Goal: Task Accomplishment & Management: Manage account settings

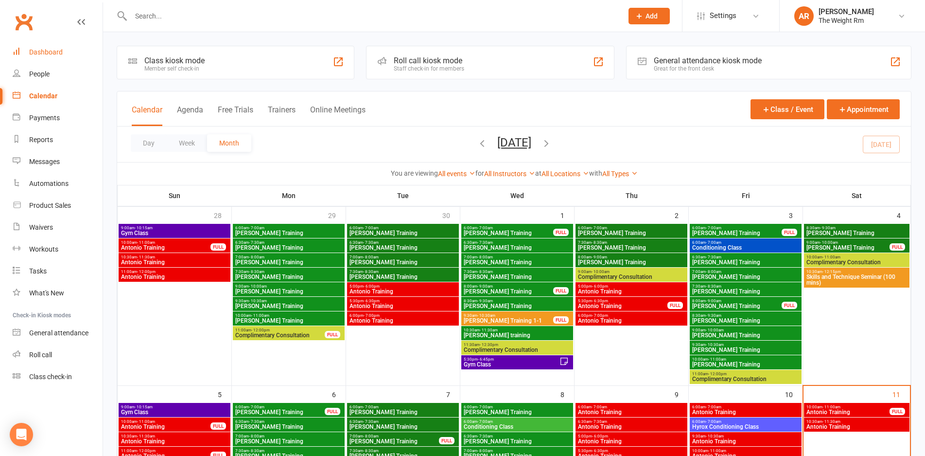
click at [68, 43] on link "Dashboard" at bounding box center [58, 52] width 90 height 22
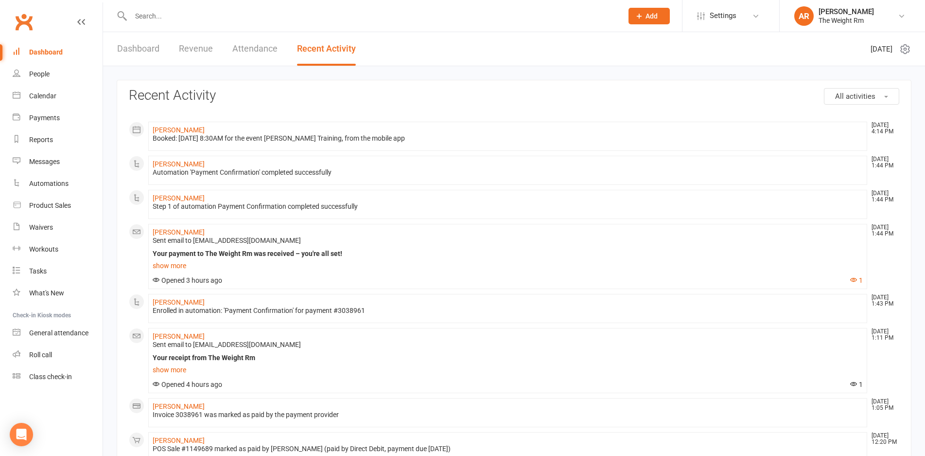
click at [144, 41] on link "Dashboard" at bounding box center [138, 49] width 42 height 34
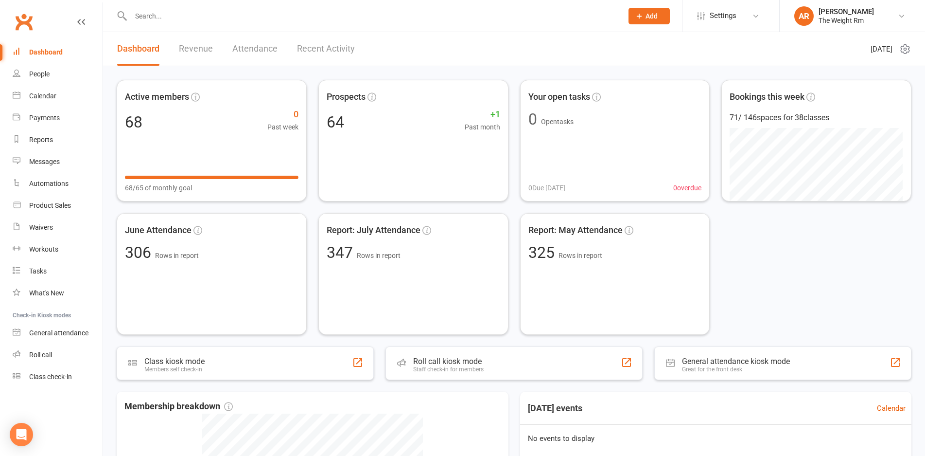
click at [199, 51] on link "Revenue" at bounding box center [196, 49] width 34 height 34
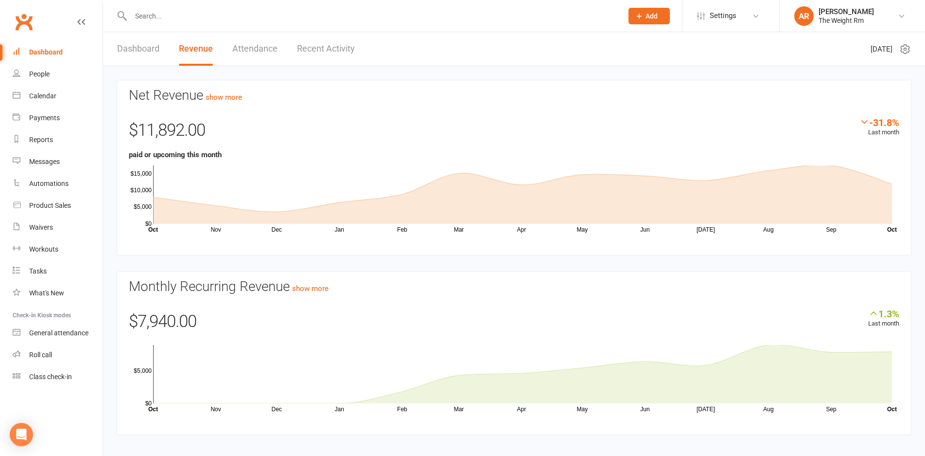
click at [326, 49] on link "Recent Activity" at bounding box center [326, 49] width 58 height 34
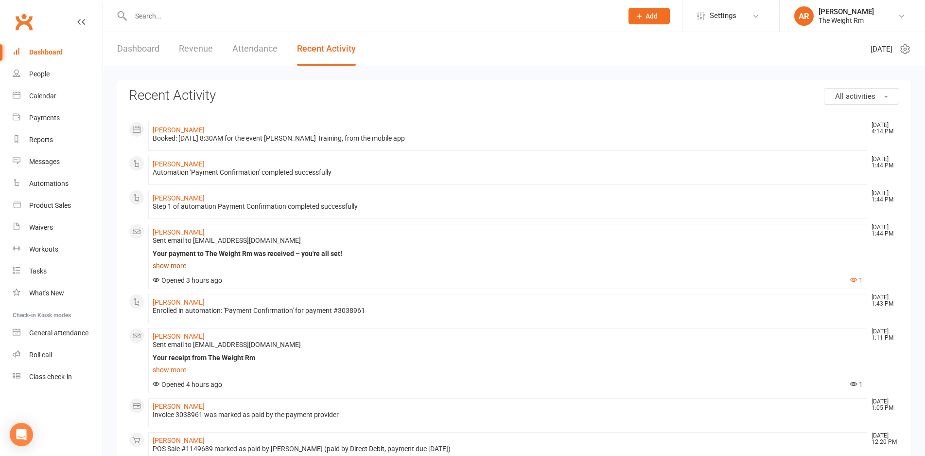
click at [162, 268] on link "show more" at bounding box center [508, 266] width 710 height 14
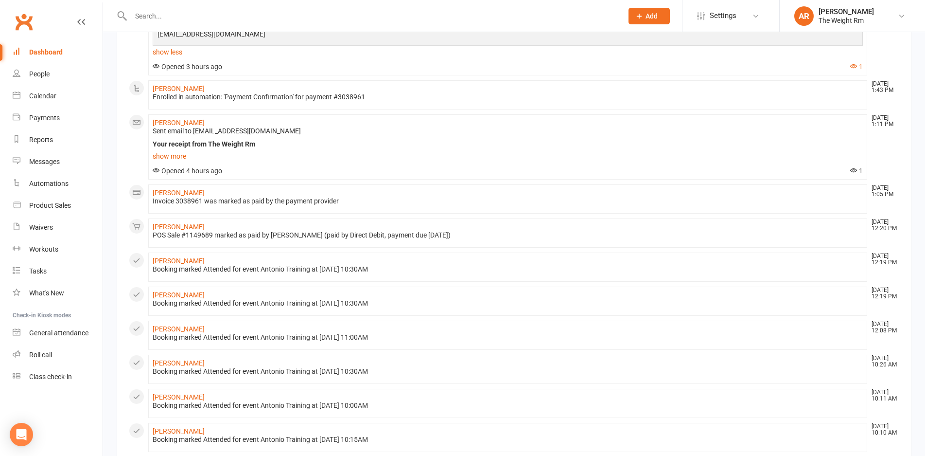
scroll to position [373, 0]
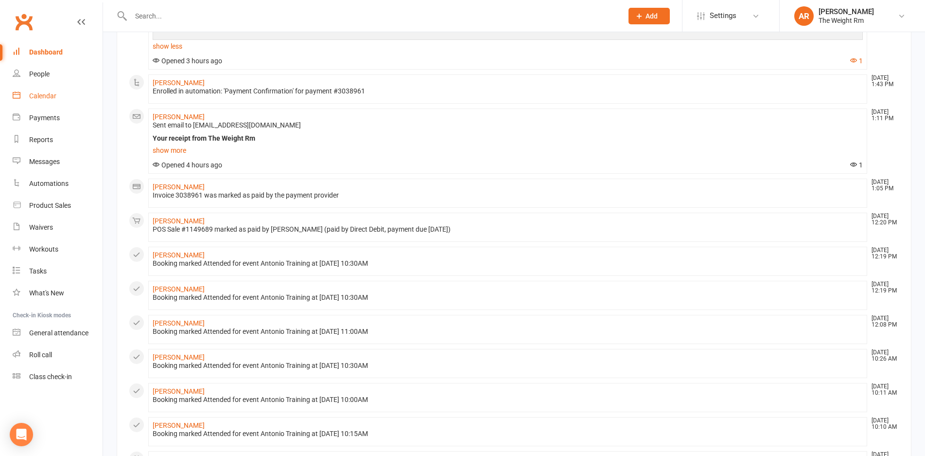
click at [50, 91] on link "Calendar" at bounding box center [58, 96] width 90 height 22
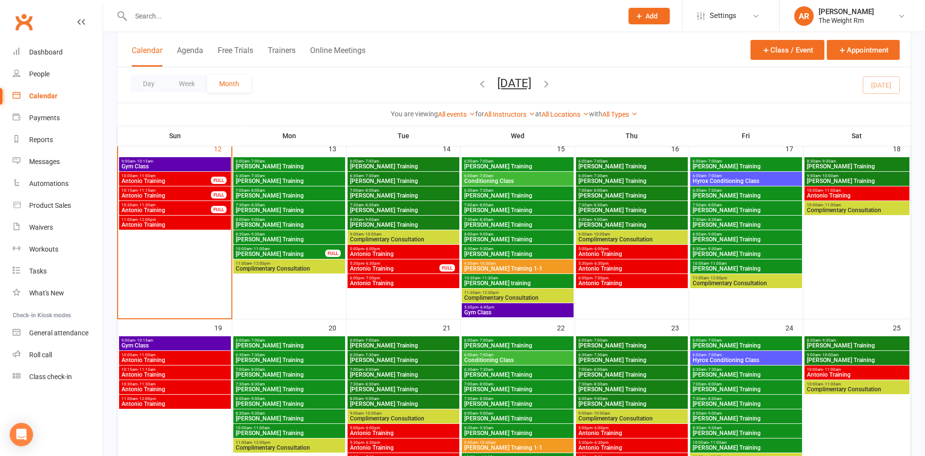
scroll to position [326, 0]
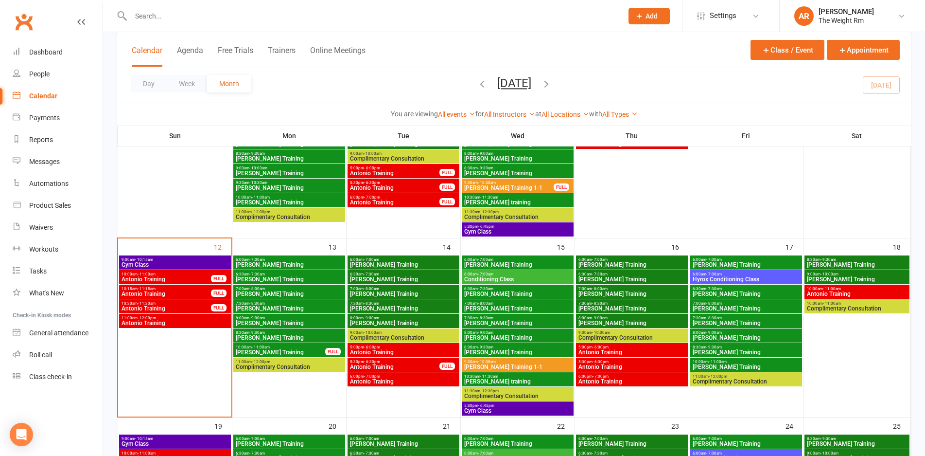
click at [172, 279] on span "Antonio Training" at bounding box center [166, 279] width 90 height 6
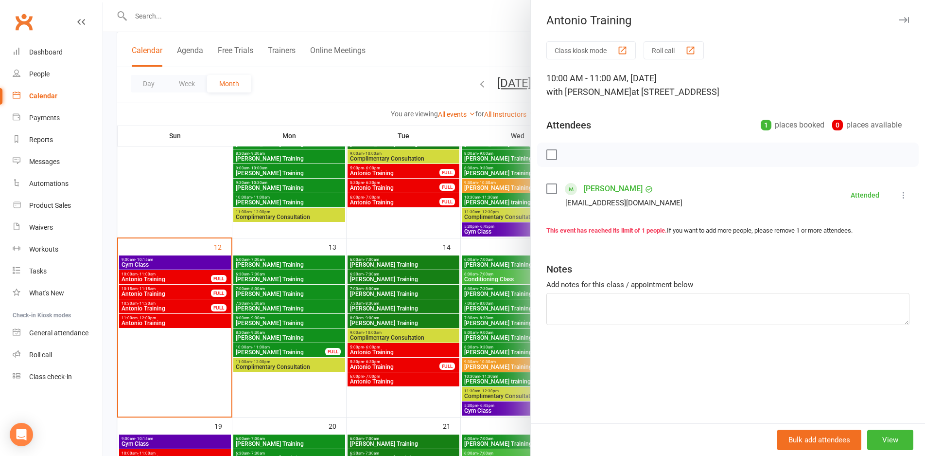
click at [172, 292] on div at bounding box center [514, 228] width 822 height 456
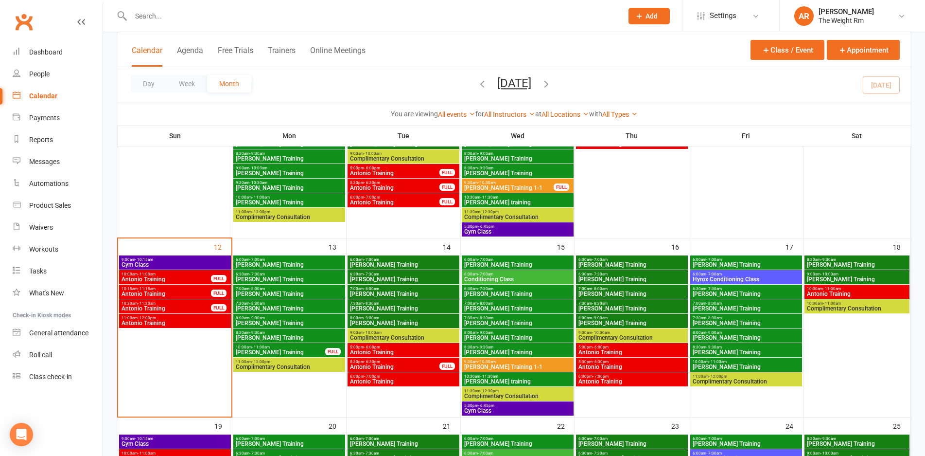
click at [176, 260] on span "9:00am - 10:15am" at bounding box center [175, 259] width 108 height 4
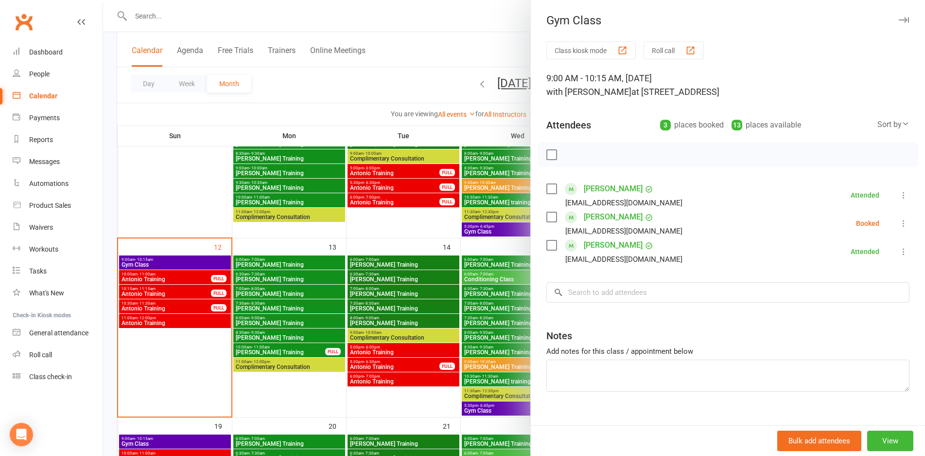
click at [899, 220] on icon at bounding box center [904, 223] width 10 height 10
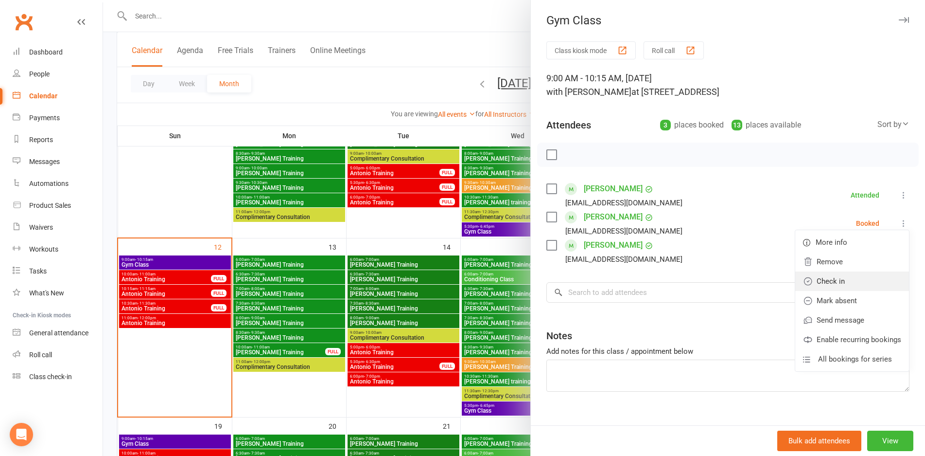
click at [850, 280] on link "Check in" at bounding box center [853, 280] width 114 height 19
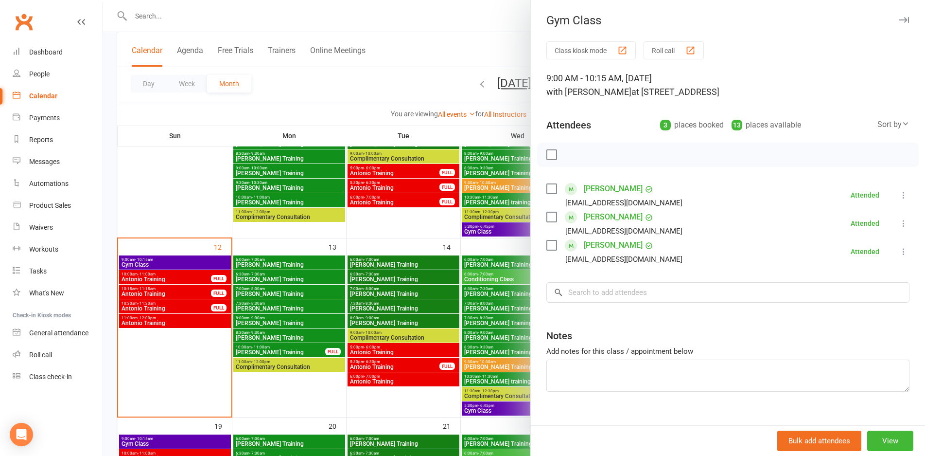
click at [181, 289] on div at bounding box center [514, 228] width 822 height 456
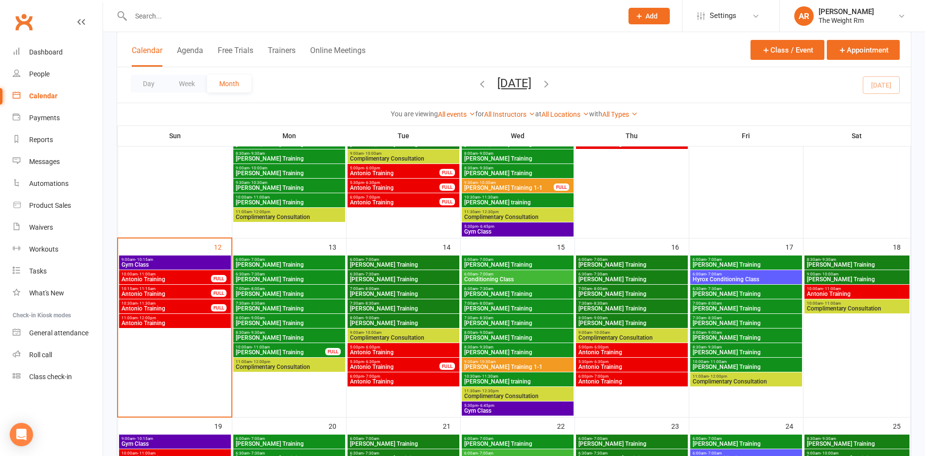
click at [177, 293] on span "Antonio Training" at bounding box center [166, 294] width 90 height 6
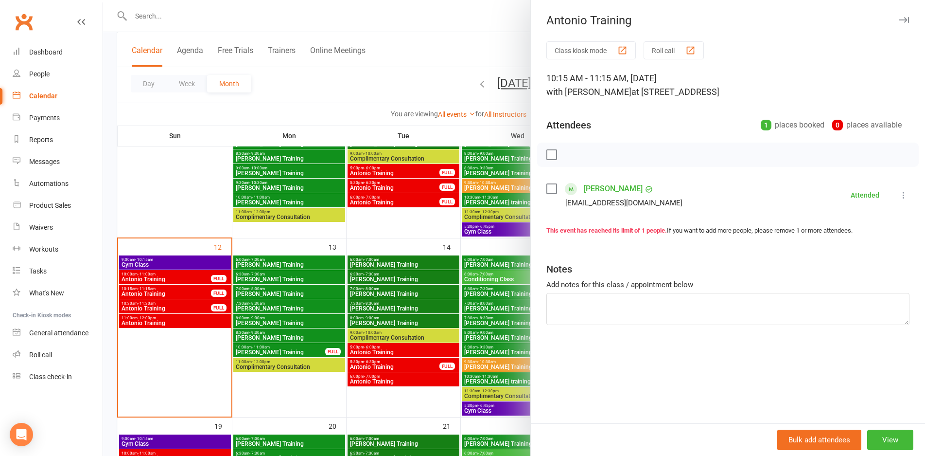
click at [177, 293] on div at bounding box center [514, 228] width 822 height 456
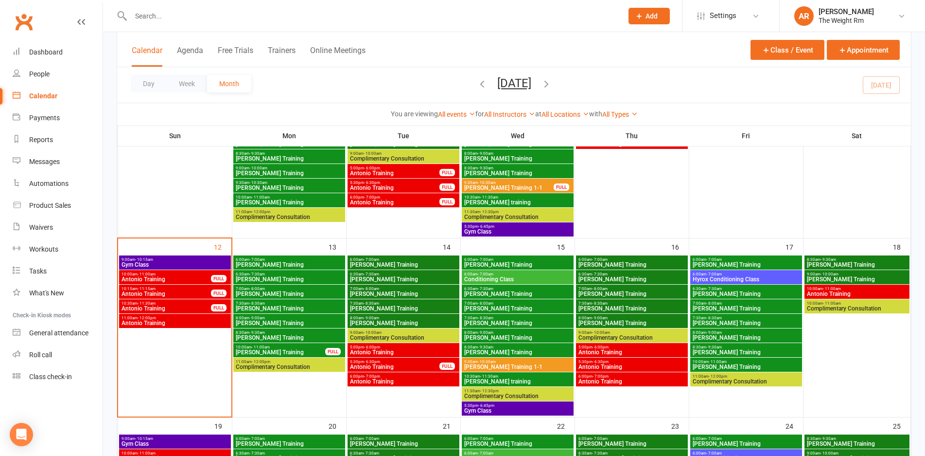
click at [173, 306] on span "Antonio Training" at bounding box center [166, 308] width 90 height 6
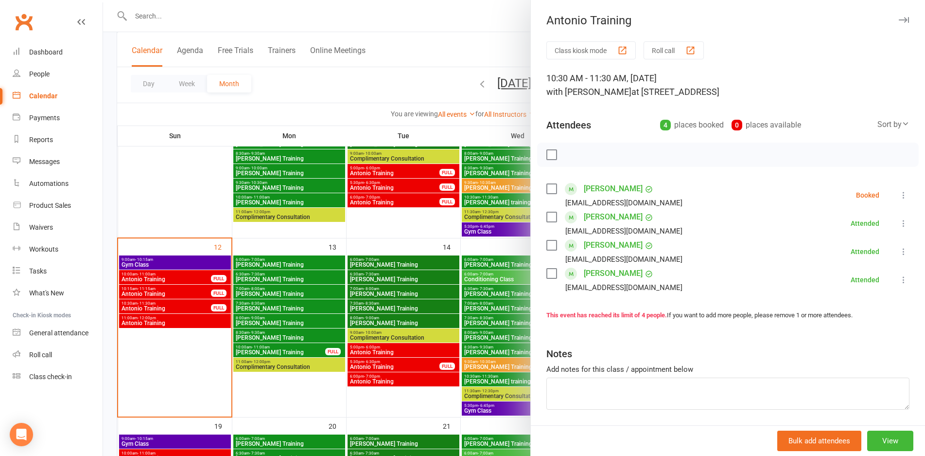
click at [899, 193] on icon at bounding box center [904, 195] width 10 height 10
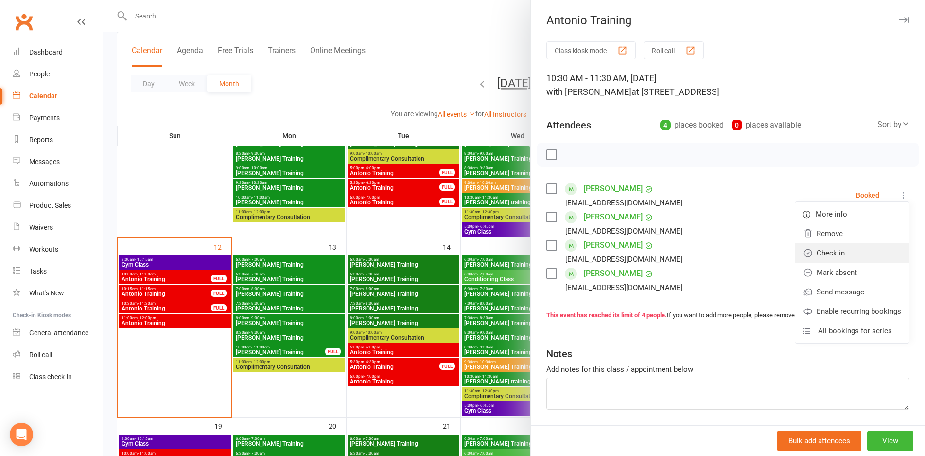
click at [837, 253] on link "Check in" at bounding box center [853, 252] width 114 height 19
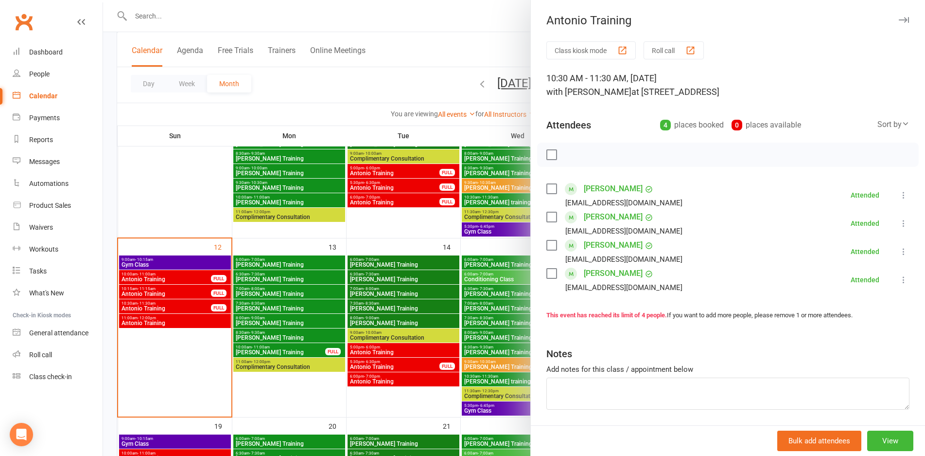
click at [174, 293] on div at bounding box center [514, 228] width 822 height 456
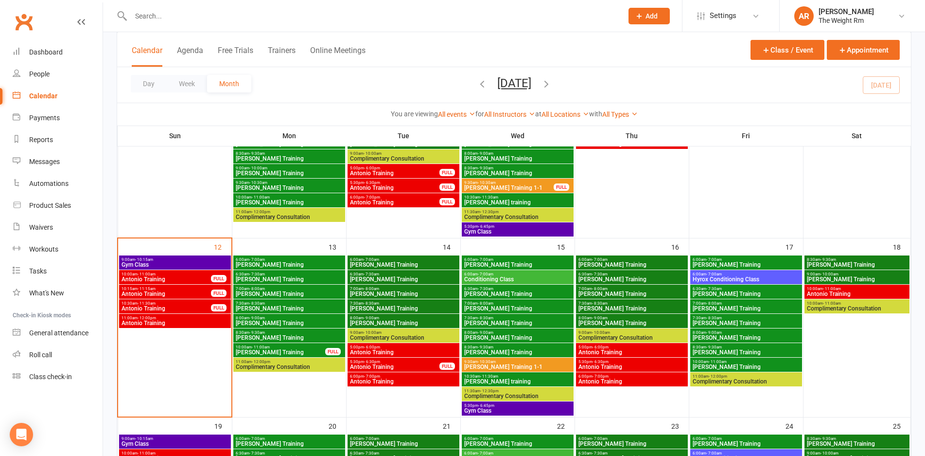
click at [177, 292] on span "Antonio Training" at bounding box center [166, 294] width 90 height 6
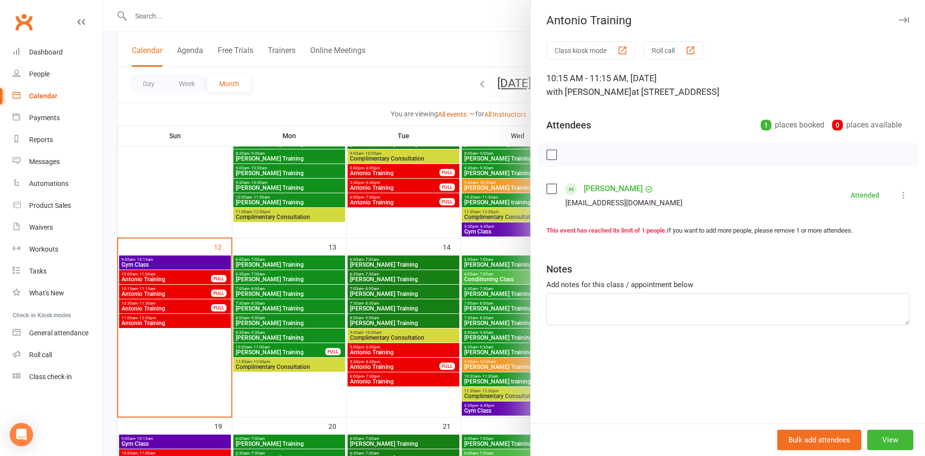
click at [177, 292] on div at bounding box center [514, 228] width 822 height 456
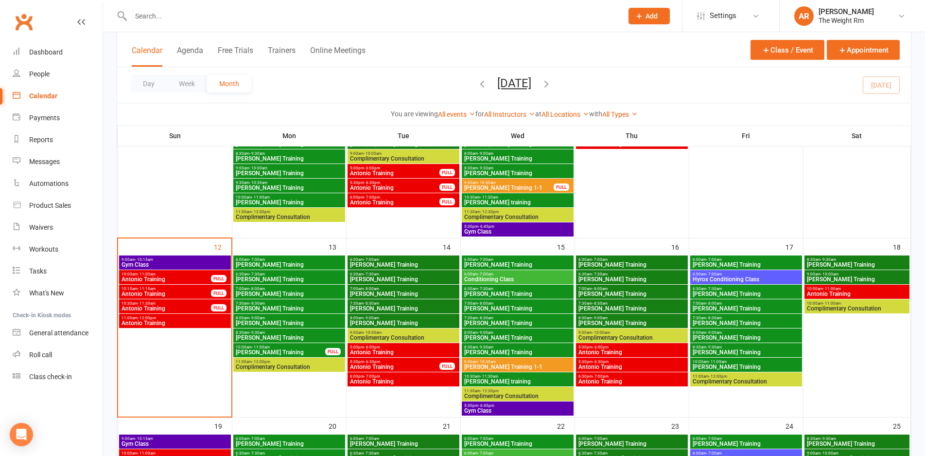
click at [176, 305] on span "Antonio Training" at bounding box center [166, 308] width 90 height 6
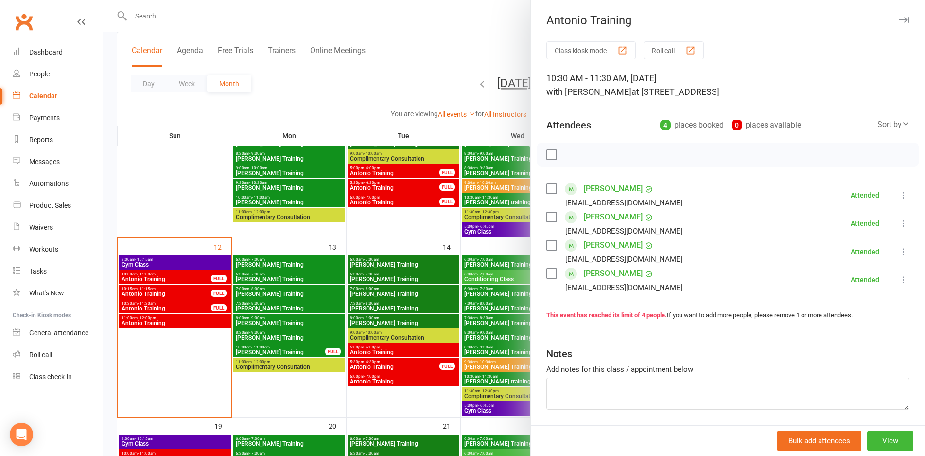
click at [176, 305] on div at bounding box center [514, 228] width 822 height 456
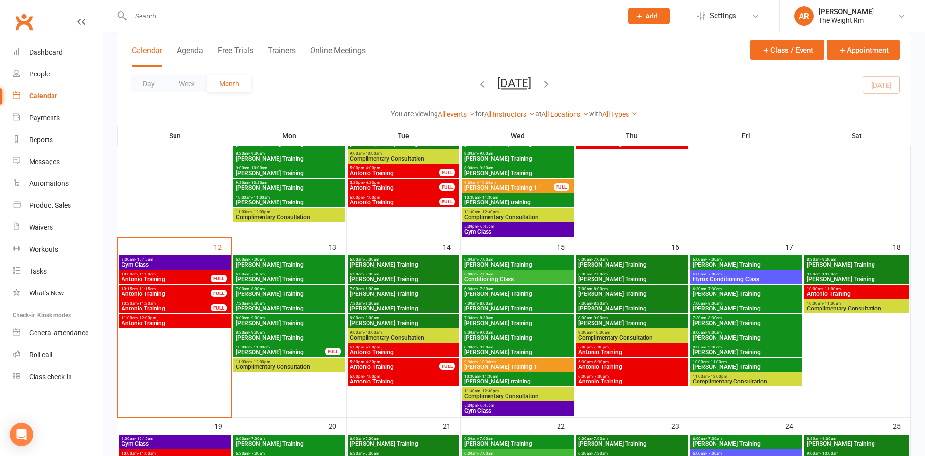
click at [180, 319] on span "11:00am - 12:00pm" at bounding box center [175, 318] width 108 height 4
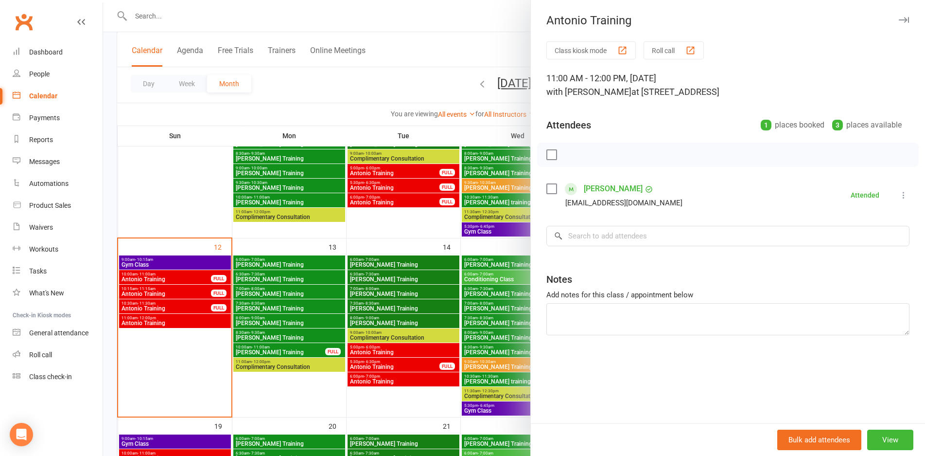
click at [180, 319] on div at bounding box center [514, 228] width 822 height 456
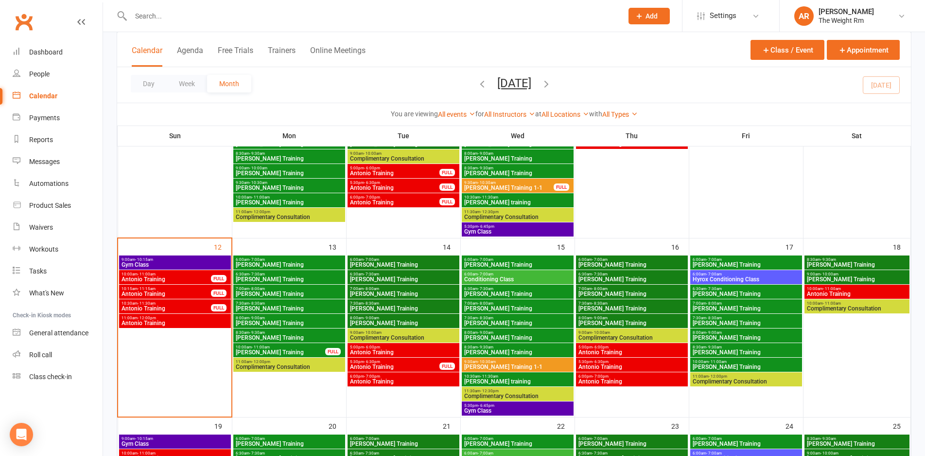
click at [285, 259] on span "6:00am - 7:00am" at bounding box center [289, 259] width 108 height 4
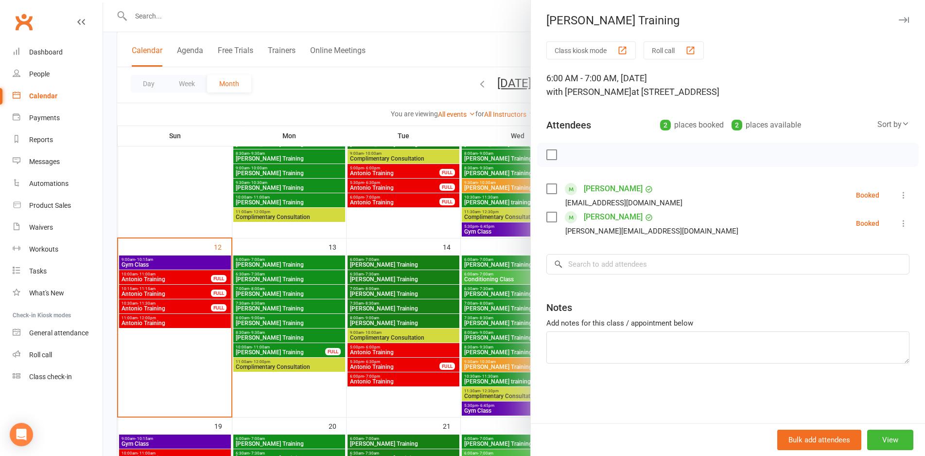
click at [285, 261] on div at bounding box center [514, 228] width 822 height 456
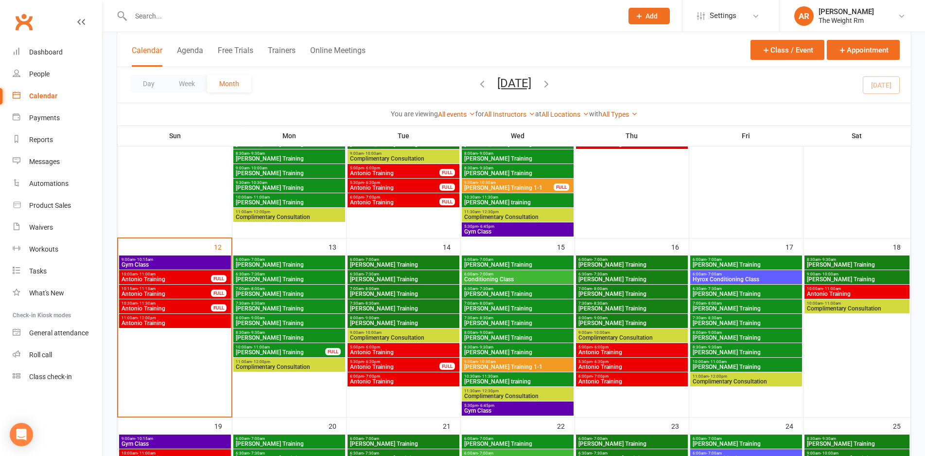
click at [283, 278] on span "[PERSON_NAME] Training" at bounding box center [289, 279] width 108 height 6
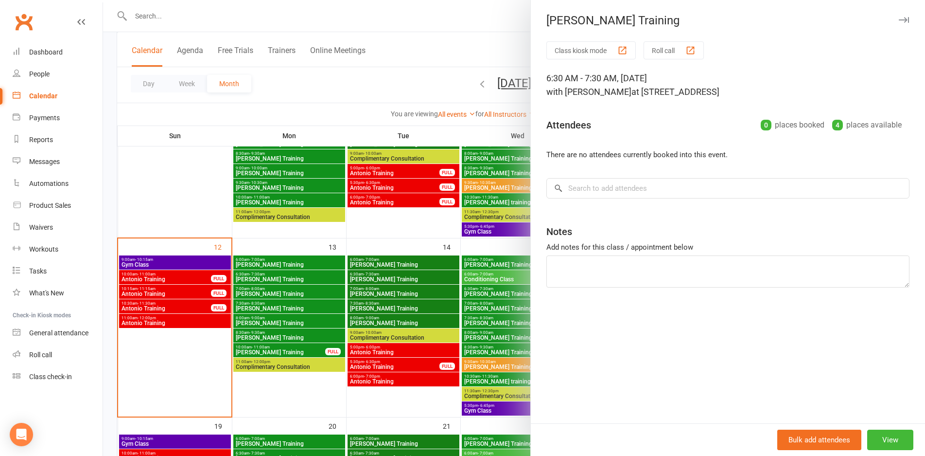
click at [283, 278] on div at bounding box center [514, 228] width 822 height 456
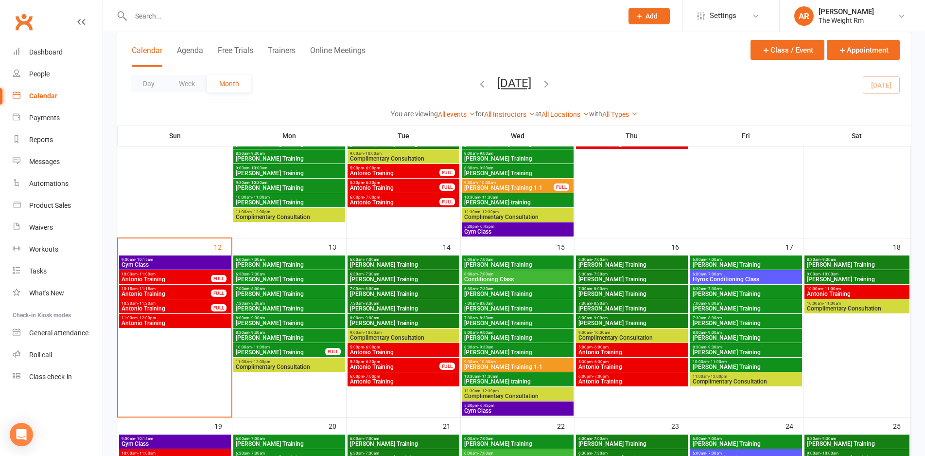
click at [284, 286] on span "7:00am - 8:00am" at bounding box center [289, 288] width 108 height 4
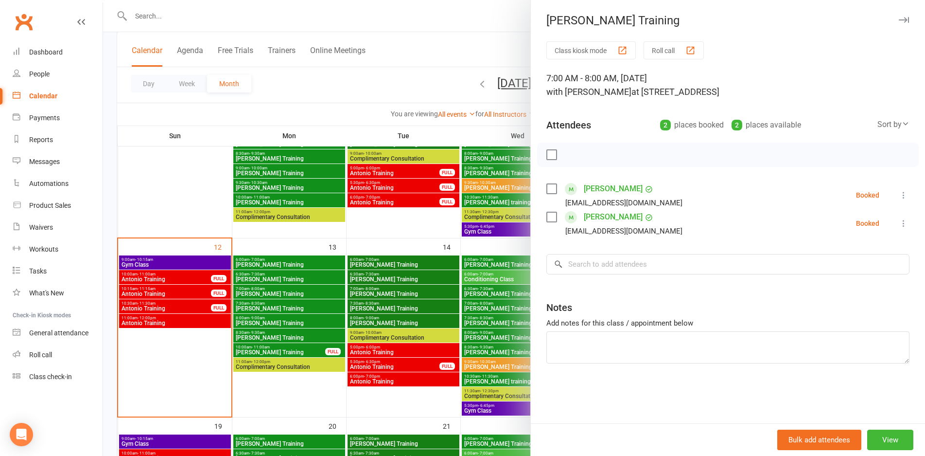
click at [284, 288] on div at bounding box center [514, 228] width 822 height 456
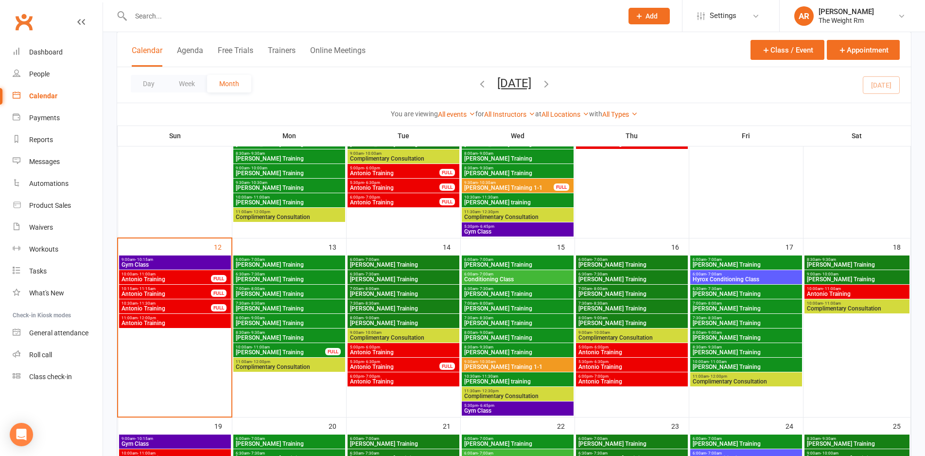
click at [293, 303] on span "7:30am - 8:30am" at bounding box center [289, 303] width 108 height 4
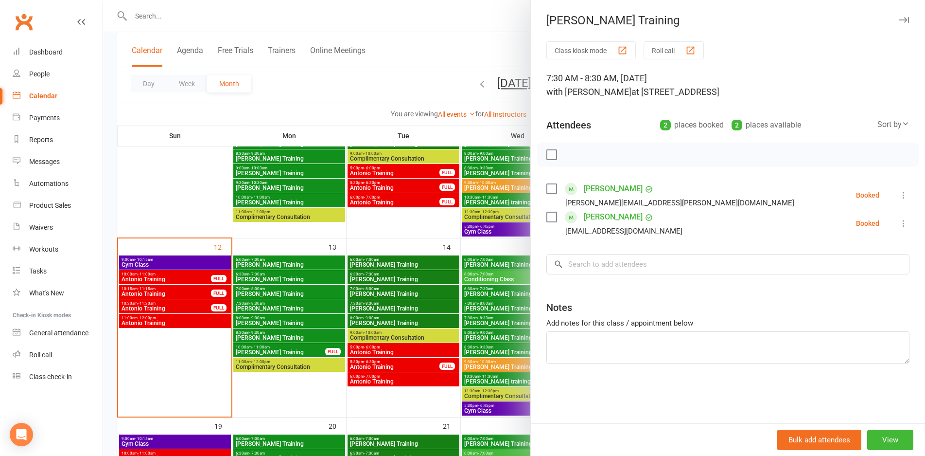
click at [293, 303] on div at bounding box center [514, 228] width 822 height 456
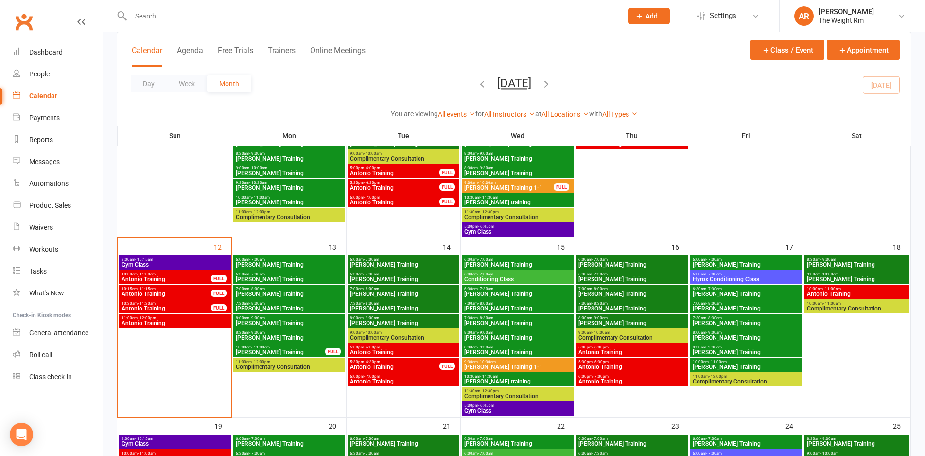
click at [290, 323] on span "[PERSON_NAME] Training" at bounding box center [289, 323] width 108 height 6
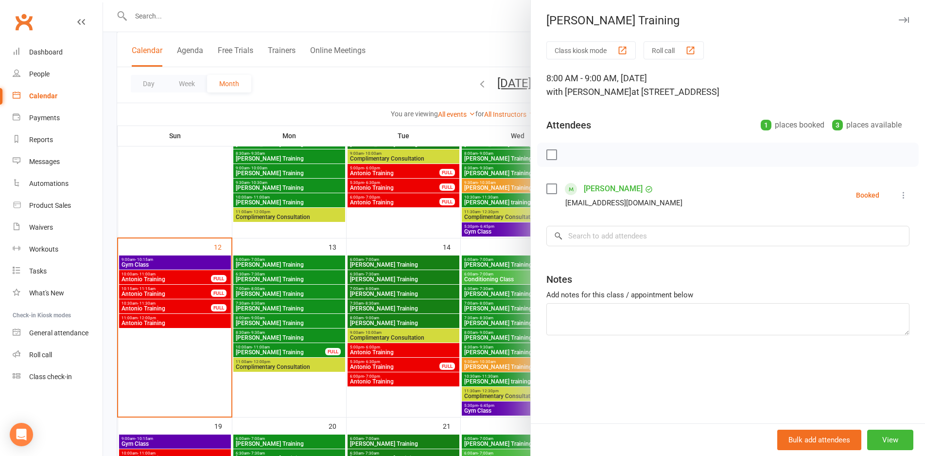
click at [290, 323] on div at bounding box center [514, 228] width 822 height 456
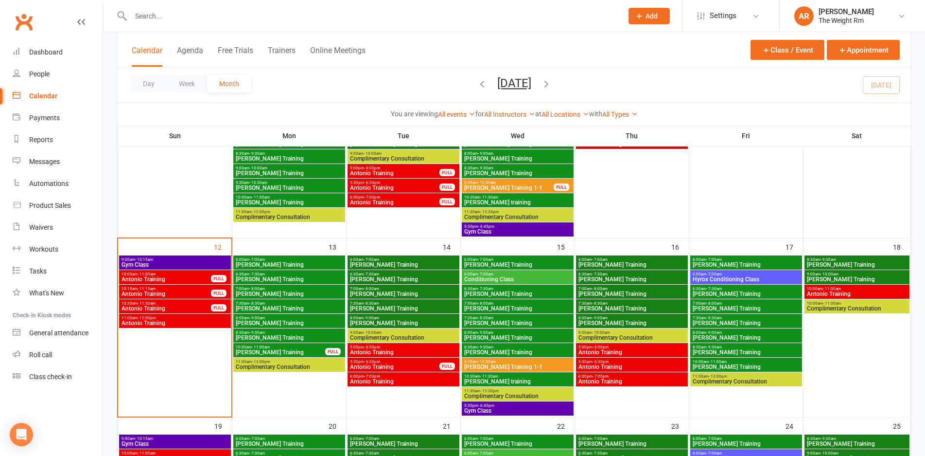
click at [290, 332] on span "8:30am - 9:30am" at bounding box center [289, 332] width 108 height 4
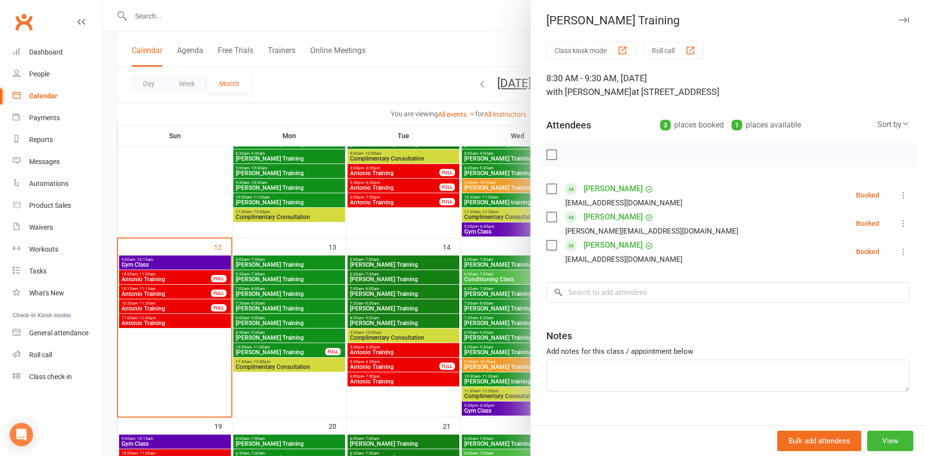
click at [287, 331] on div at bounding box center [514, 228] width 822 height 456
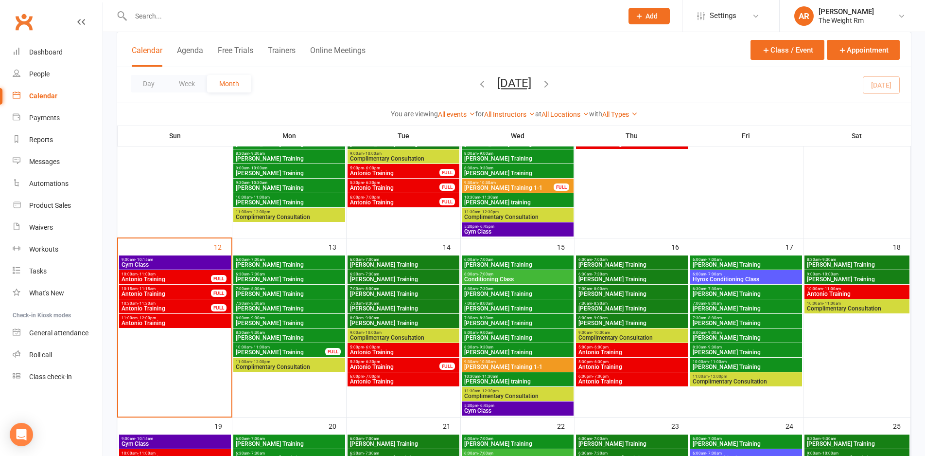
click at [286, 354] on span "[PERSON_NAME] Training" at bounding box center [280, 352] width 90 height 6
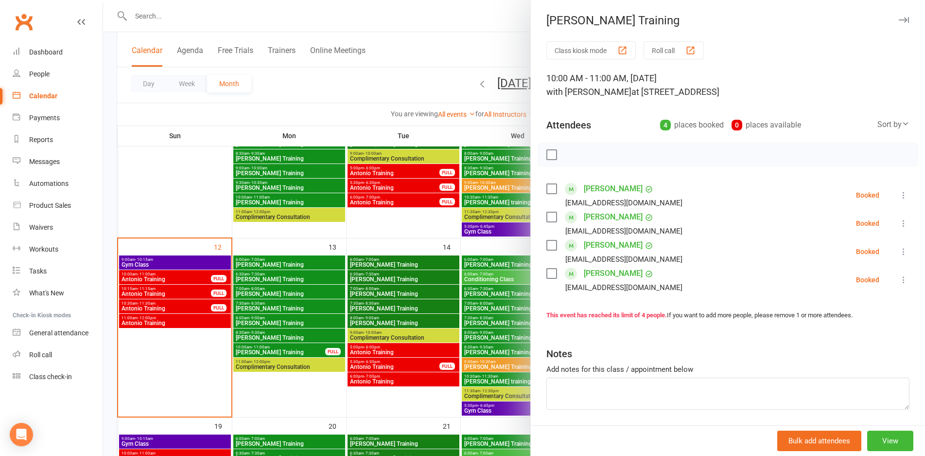
click at [288, 352] on div at bounding box center [514, 228] width 822 height 456
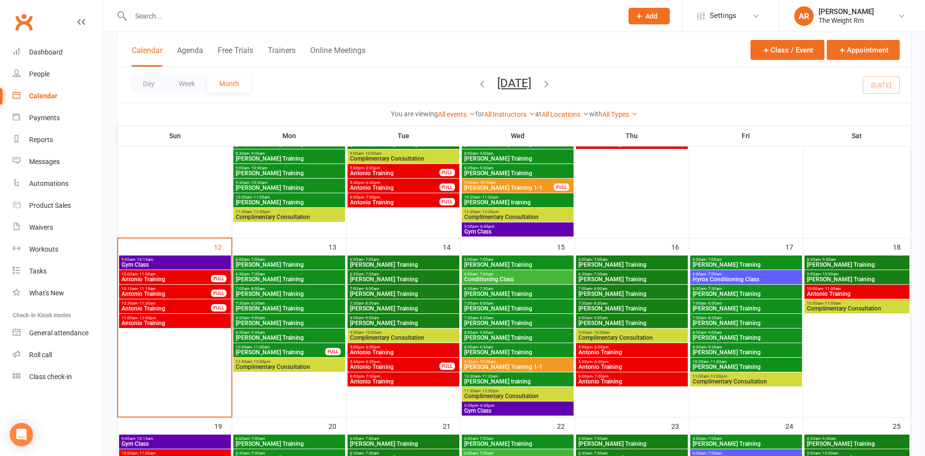
click at [409, 260] on span "6:00am - 7:00am" at bounding box center [404, 259] width 108 height 4
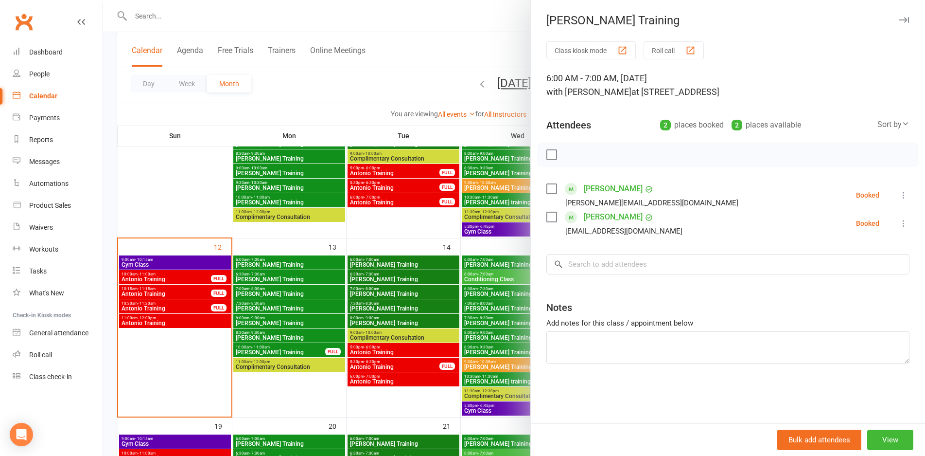
click at [396, 277] on div at bounding box center [514, 228] width 822 height 456
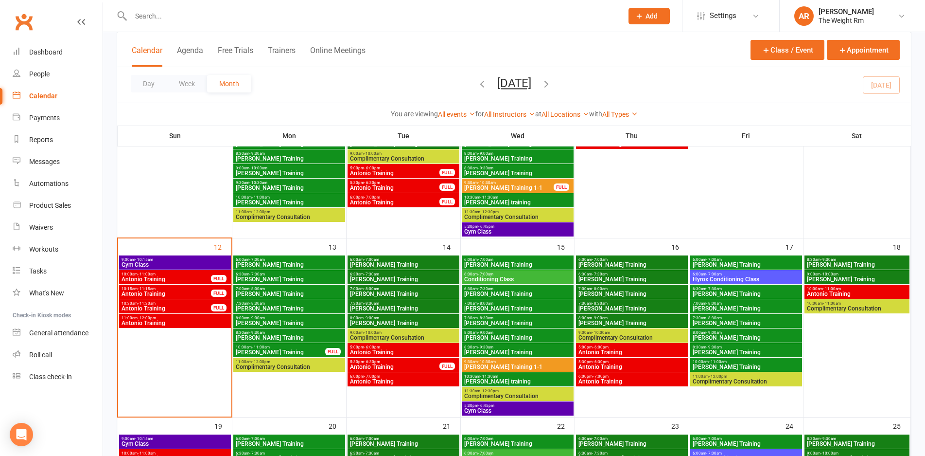
click at [395, 279] on span "[PERSON_NAME] Training" at bounding box center [404, 279] width 108 height 6
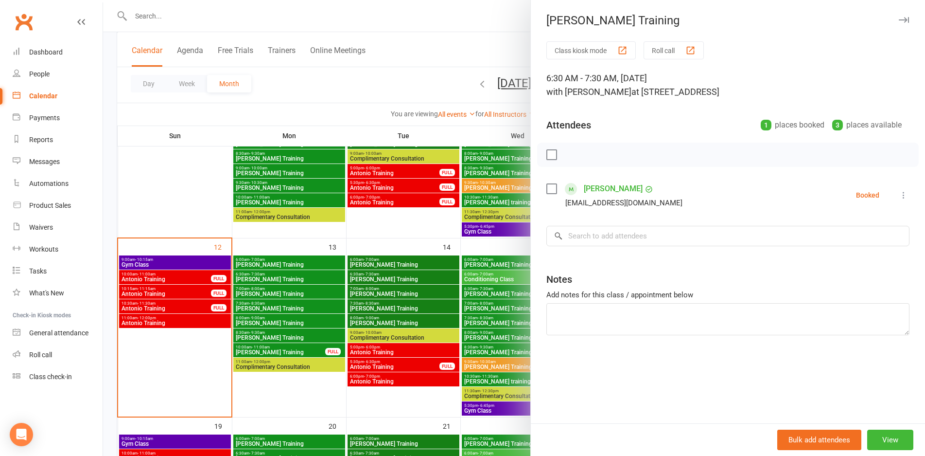
click at [395, 279] on div at bounding box center [514, 228] width 822 height 456
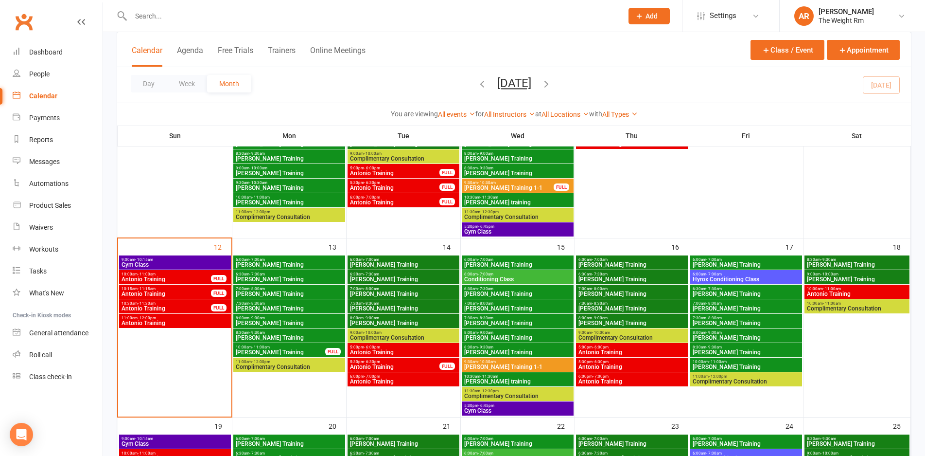
click at [392, 297] on div "7:00am - 8:00am [PERSON_NAME] Training" at bounding box center [404, 291] width 112 height 14
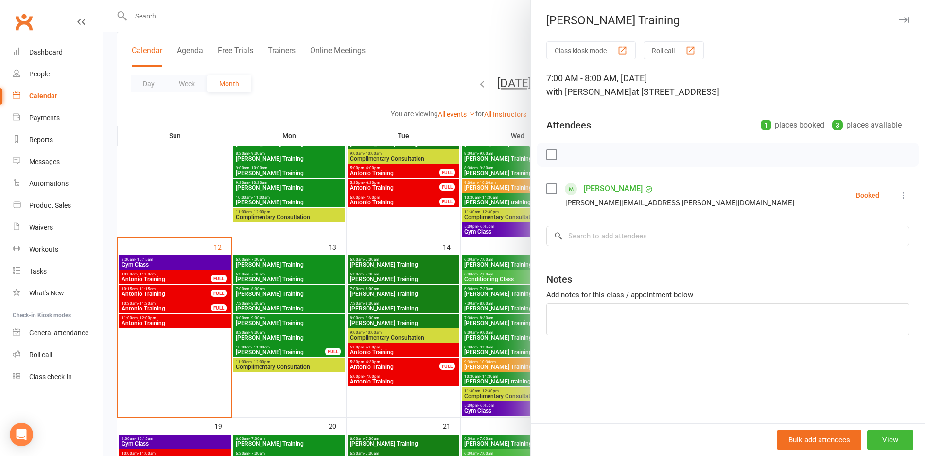
click at [392, 297] on div at bounding box center [514, 228] width 822 height 456
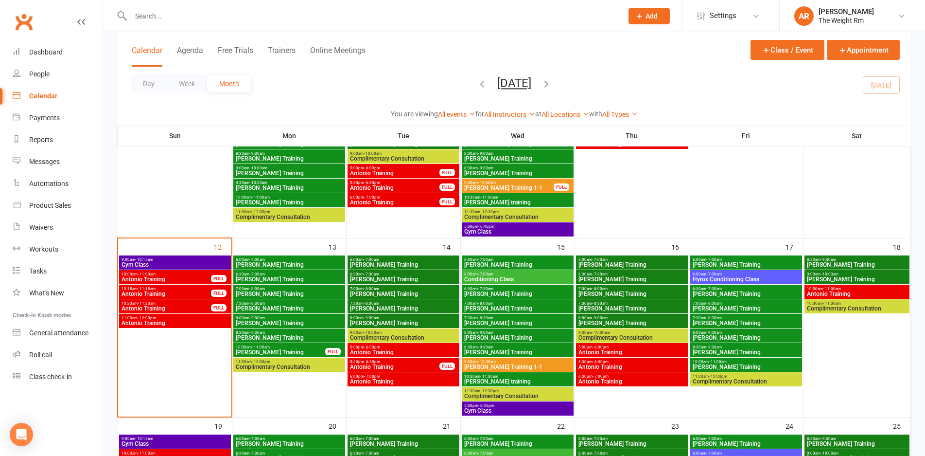
click at [393, 306] on span "[PERSON_NAME] Training" at bounding box center [404, 308] width 108 height 6
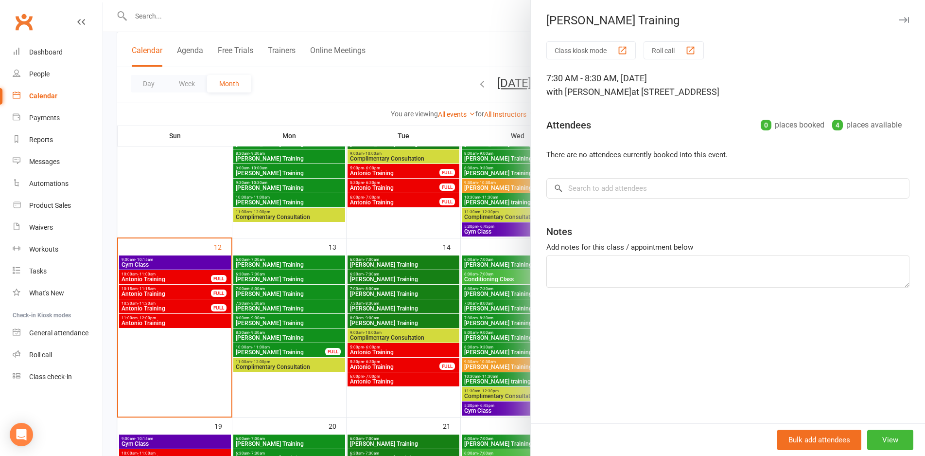
click at [393, 306] on div at bounding box center [514, 228] width 822 height 456
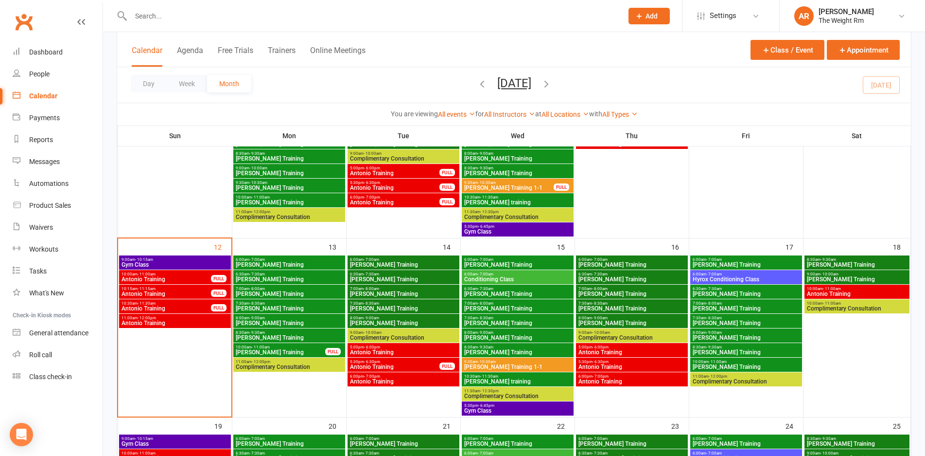
click at [395, 324] on span "[PERSON_NAME] Training" at bounding box center [404, 323] width 108 height 6
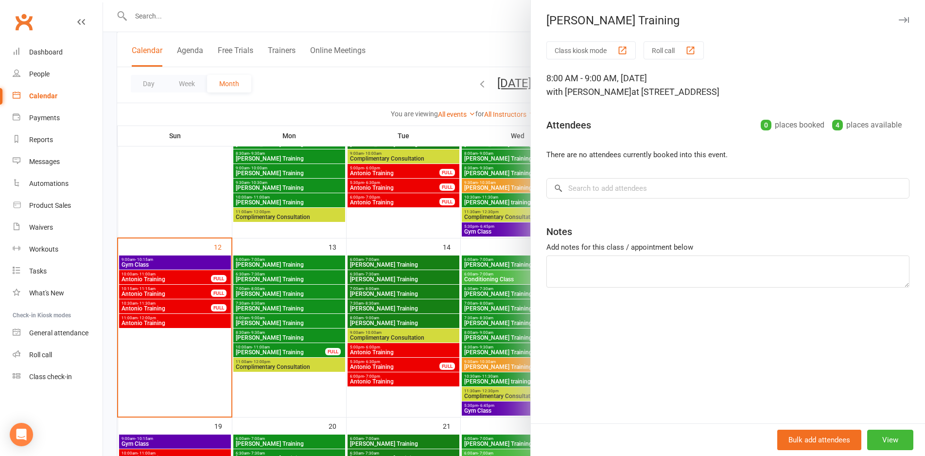
click at [395, 324] on div at bounding box center [514, 228] width 822 height 456
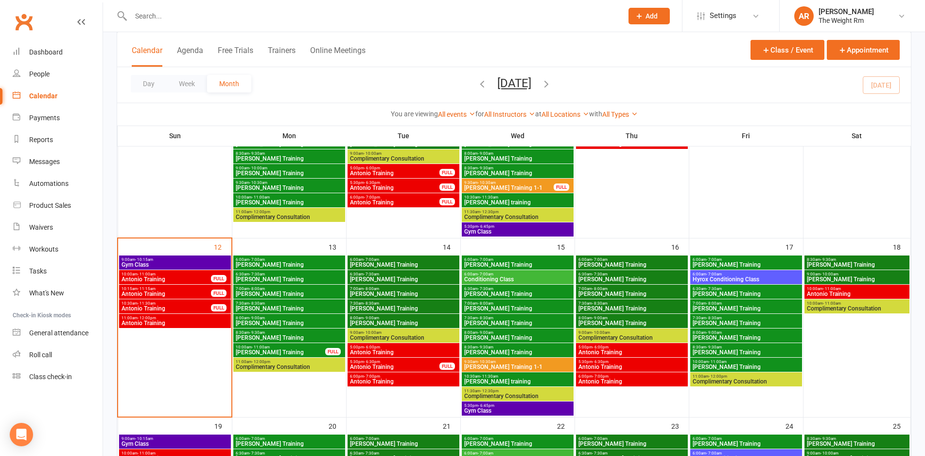
click at [395, 356] on div "5:00pm - 6:00pm Antonio Training" at bounding box center [404, 350] width 112 height 14
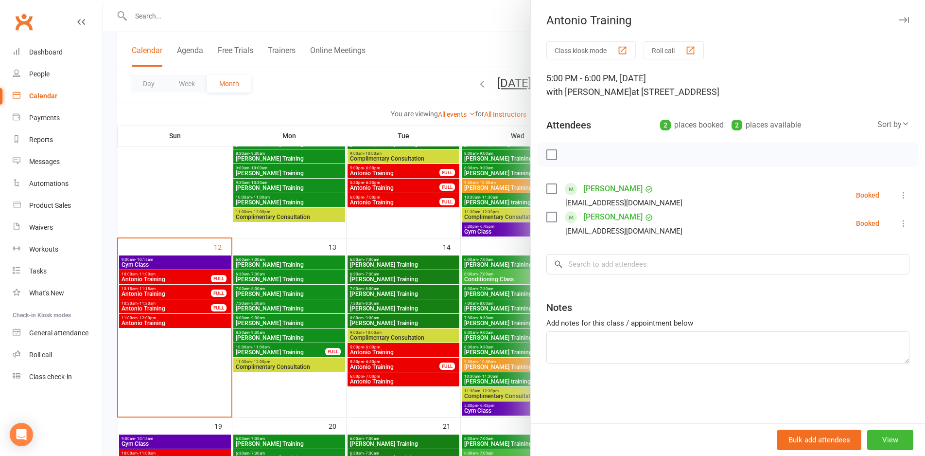
click at [396, 355] on div at bounding box center [514, 228] width 822 height 456
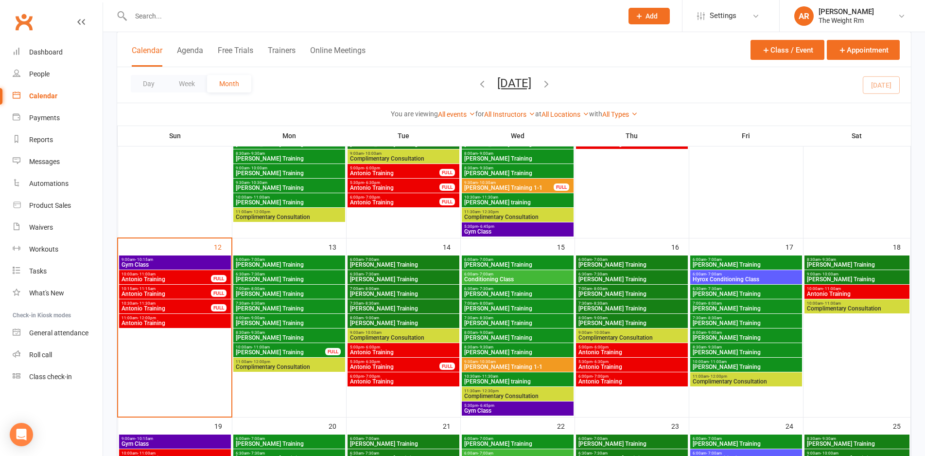
click at [395, 362] on span "5:30pm - 6:30pm" at bounding box center [395, 361] width 90 height 4
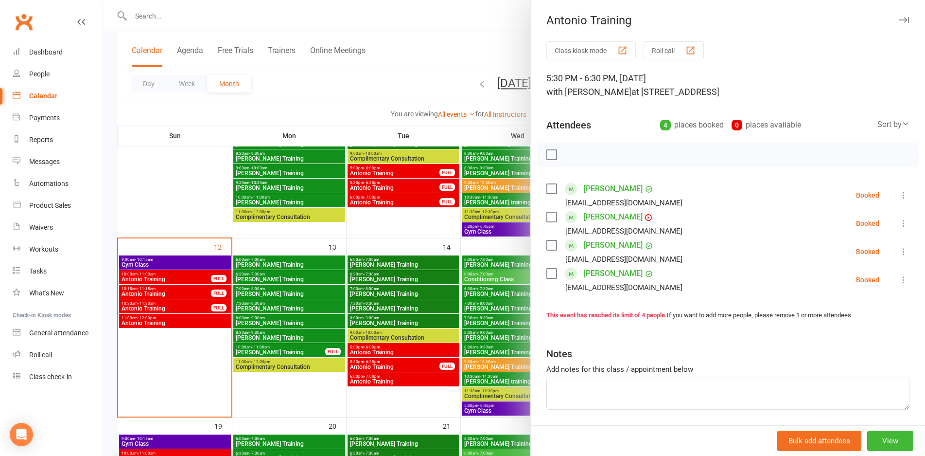
click at [396, 361] on div at bounding box center [514, 228] width 822 height 456
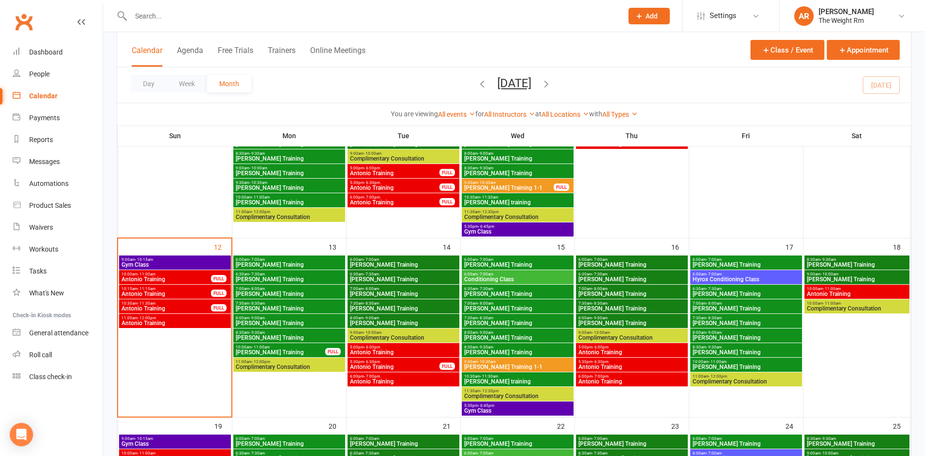
click at [397, 378] on span "6:00pm - 7:00pm" at bounding box center [404, 376] width 108 height 4
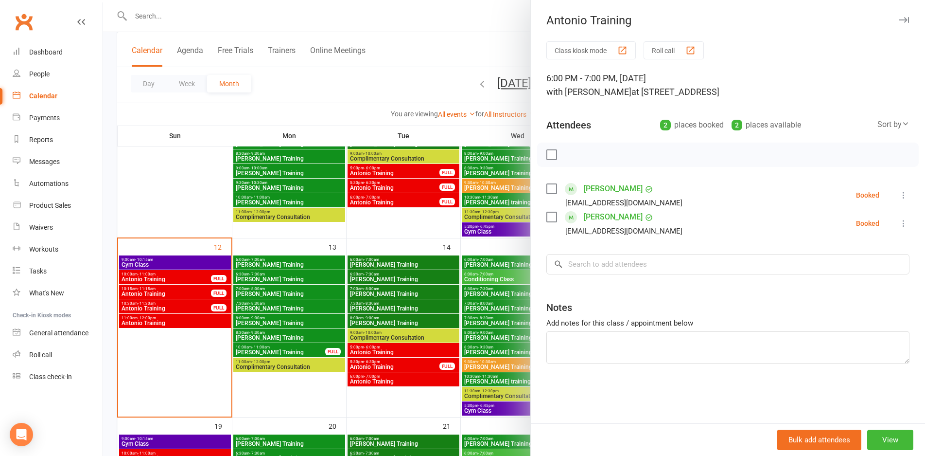
click at [397, 378] on div at bounding box center [514, 228] width 822 height 456
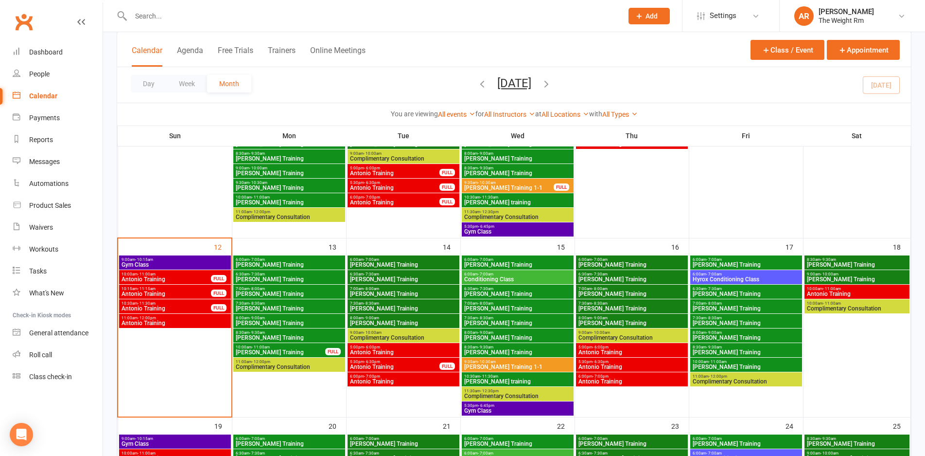
click at [505, 407] on span "5:30pm - 6:45pm" at bounding box center [518, 405] width 108 height 4
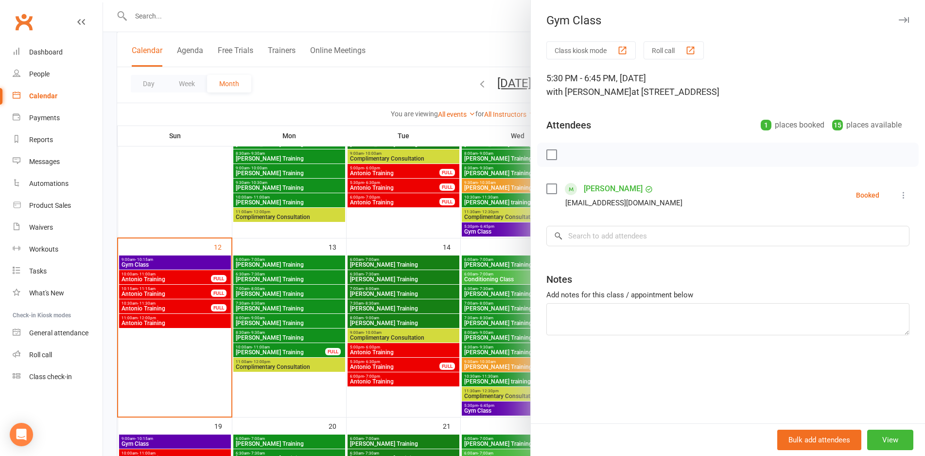
click at [505, 407] on div at bounding box center [514, 228] width 822 height 456
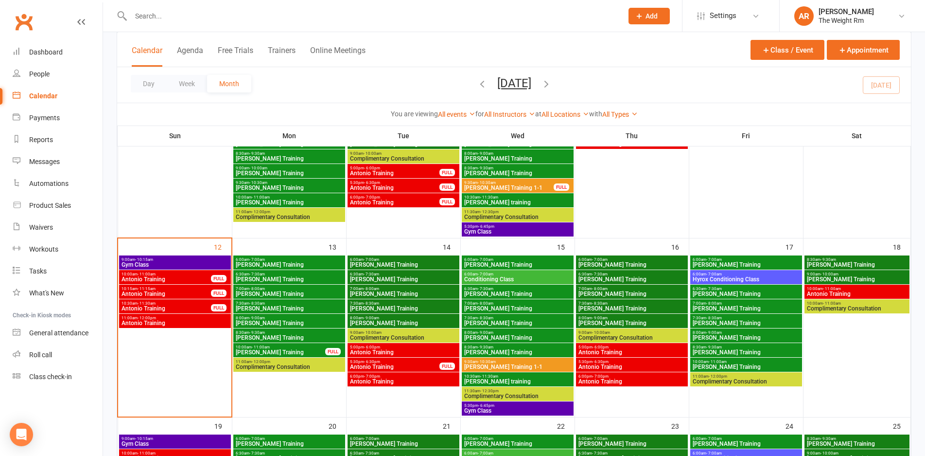
click at [523, 276] on span "Conditioning Class" at bounding box center [518, 279] width 108 height 6
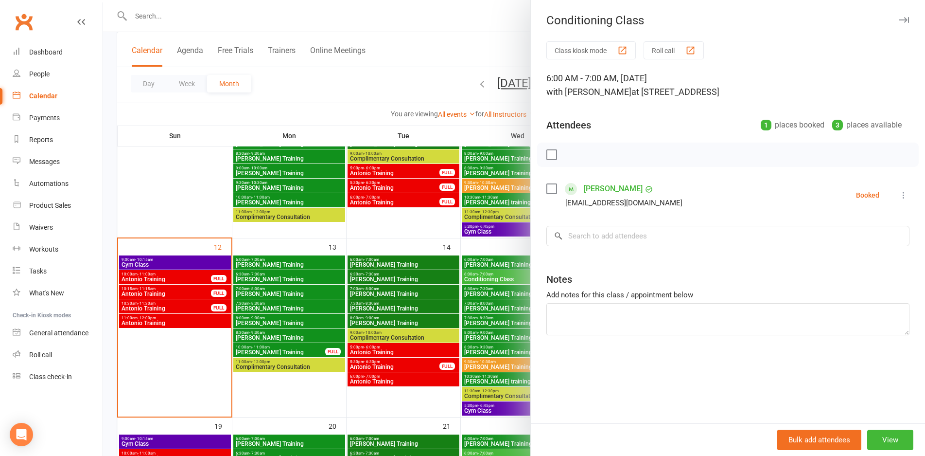
click at [462, 296] on div at bounding box center [514, 228] width 822 height 456
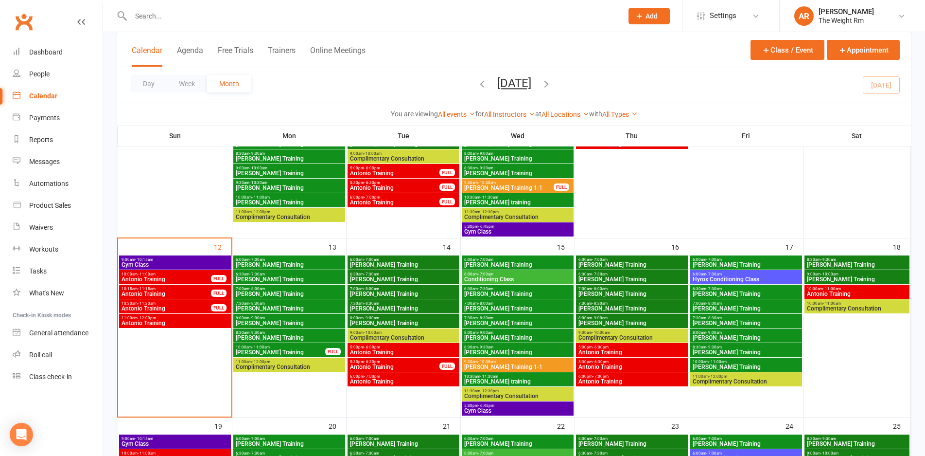
click at [594, 346] on span "- 6:00pm" at bounding box center [601, 347] width 16 height 4
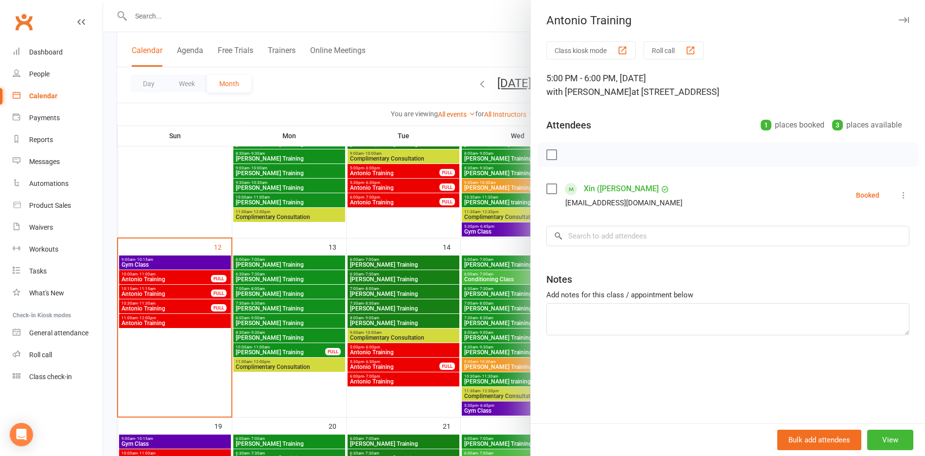
click at [466, 355] on div at bounding box center [514, 228] width 822 height 456
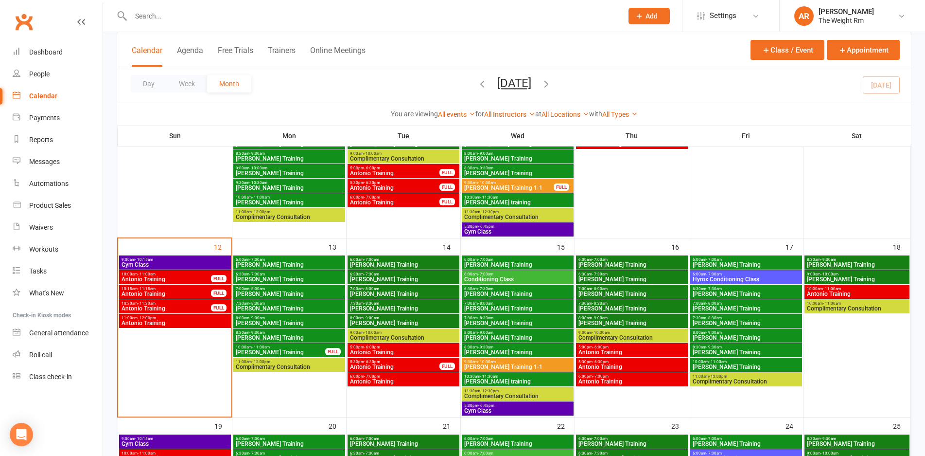
click at [581, 369] on span "Antonio Training" at bounding box center [632, 367] width 108 height 6
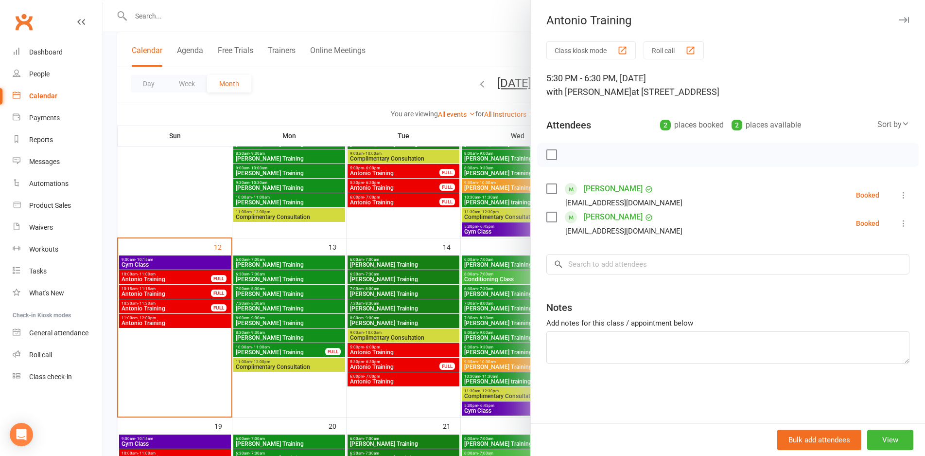
click at [474, 330] on div at bounding box center [514, 228] width 822 height 456
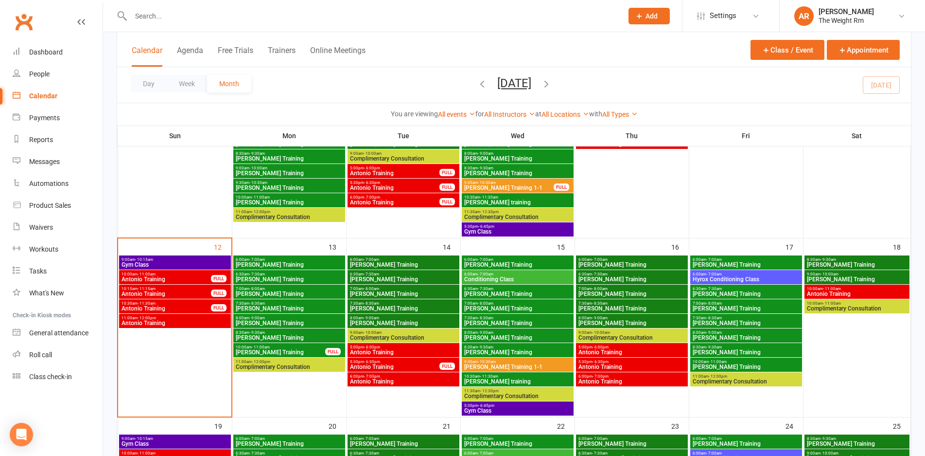
click at [599, 375] on span "- 7:00pm" at bounding box center [601, 376] width 16 height 4
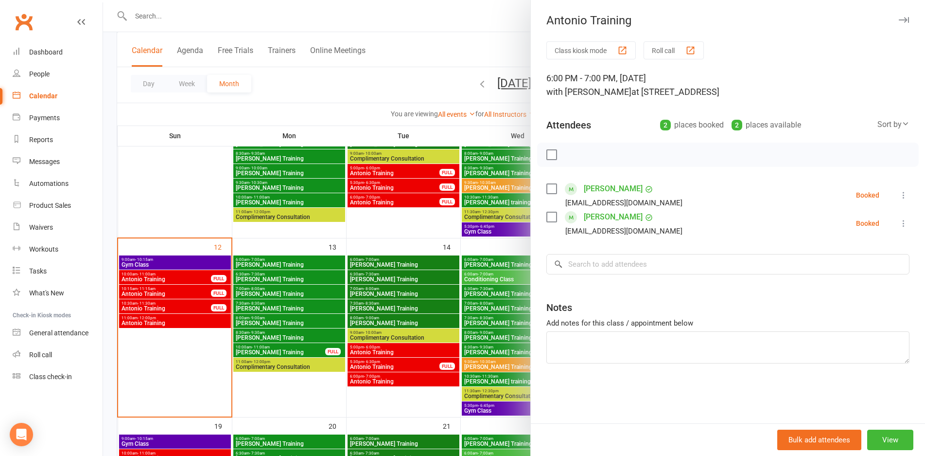
click at [466, 324] on div at bounding box center [514, 228] width 822 height 456
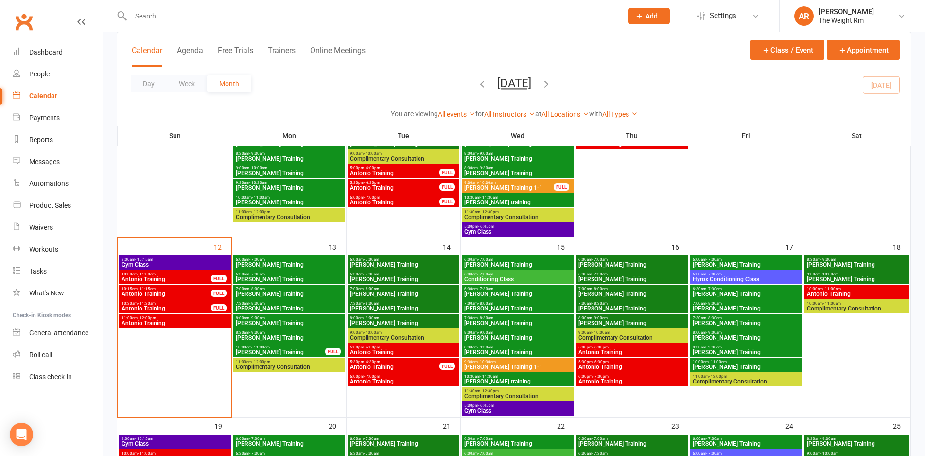
click at [718, 275] on span "- 7:00am" at bounding box center [715, 274] width 16 height 4
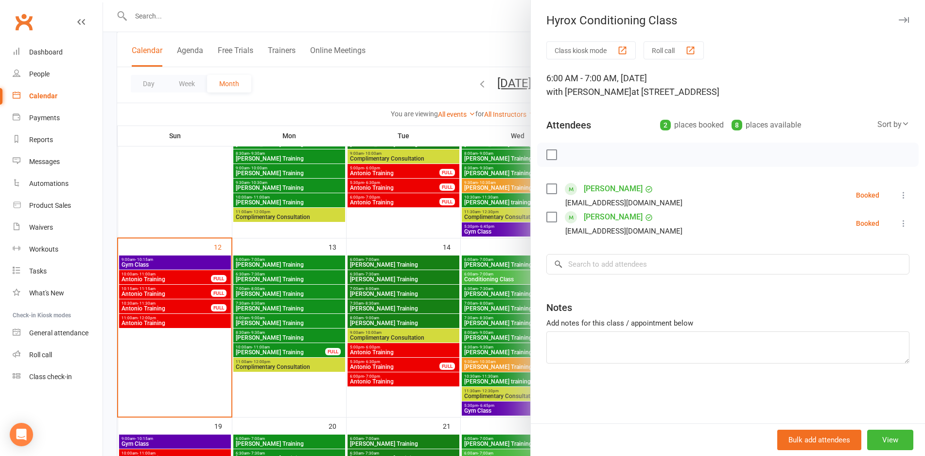
click at [446, 323] on div at bounding box center [514, 228] width 822 height 456
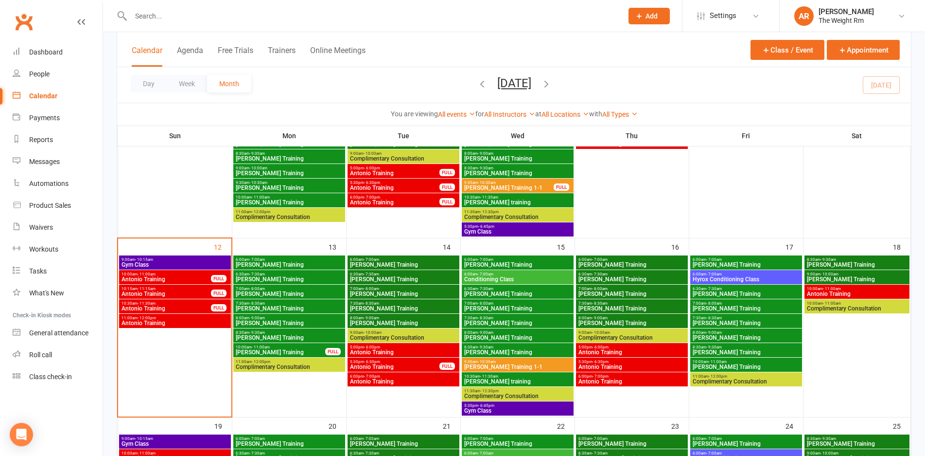
click at [835, 293] on span "Antonio Training" at bounding box center [858, 294] width 102 height 6
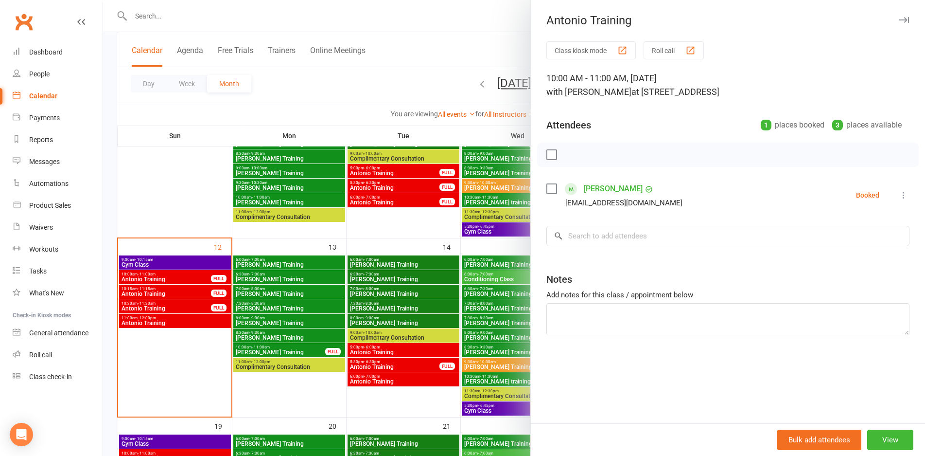
click at [319, 361] on div at bounding box center [514, 228] width 822 height 456
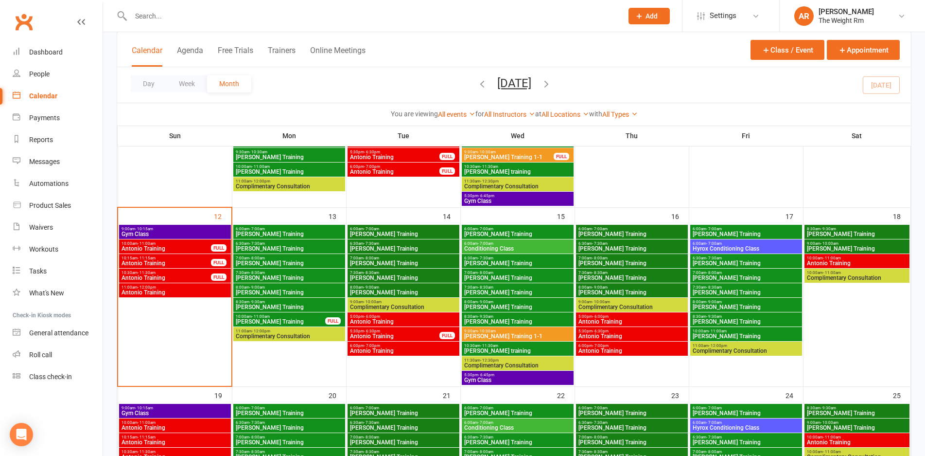
scroll to position [407, 0]
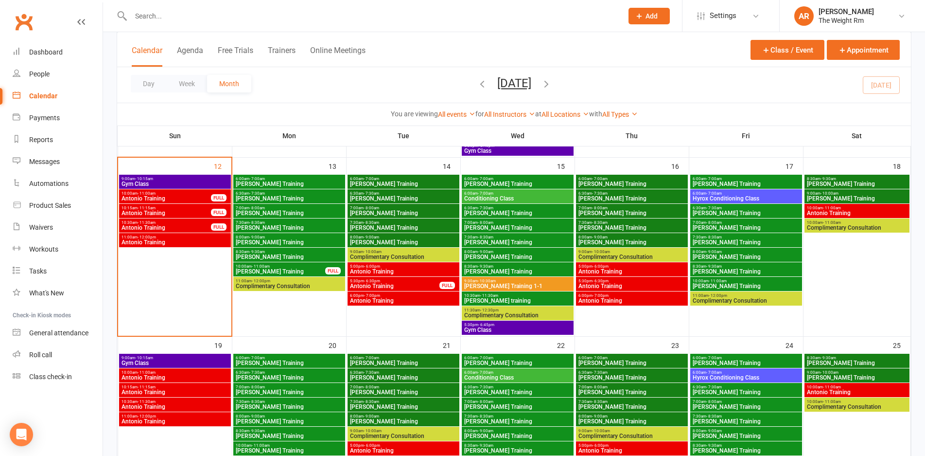
click at [864, 181] on span "[PERSON_NAME] Training" at bounding box center [858, 184] width 102 height 6
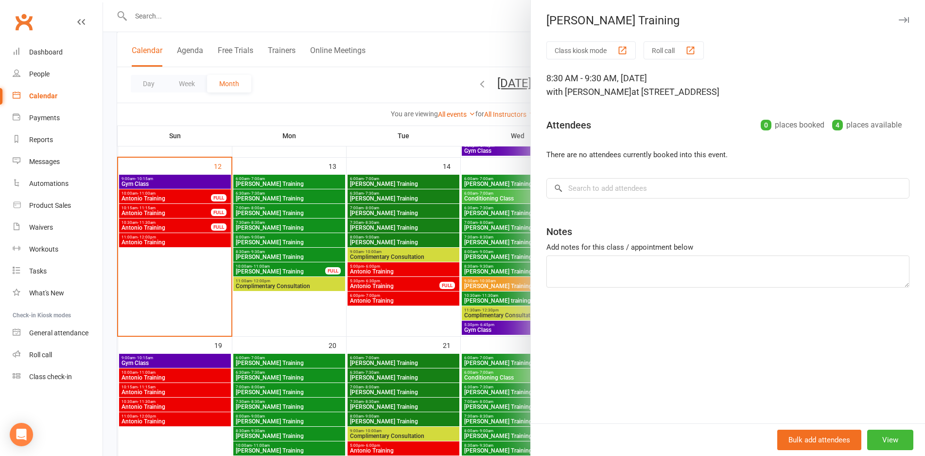
drag, startPoint x: 394, startPoint y: 275, endPoint x: 760, endPoint y: 228, distance: 368.2
click at [397, 273] on div at bounding box center [514, 228] width 822 height 456
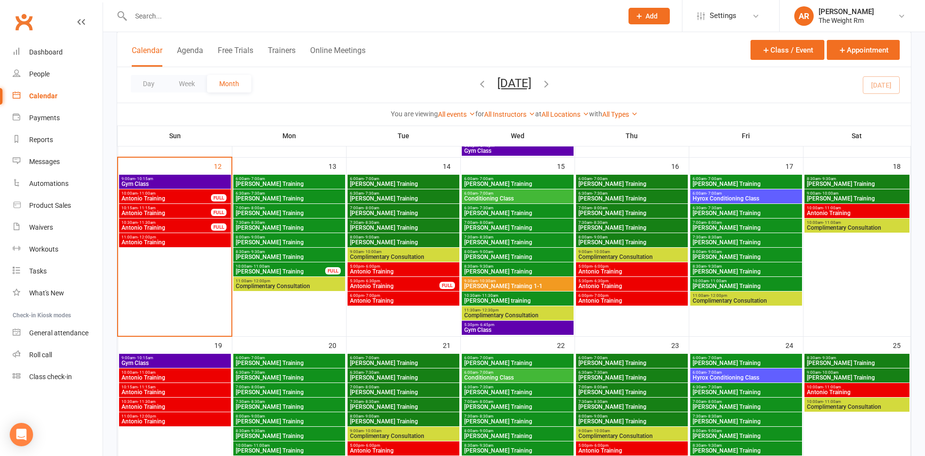
click at [834, 183] on span "[PERSON_NAME] Training" at bounding box center [858, 184] width 102 height 6
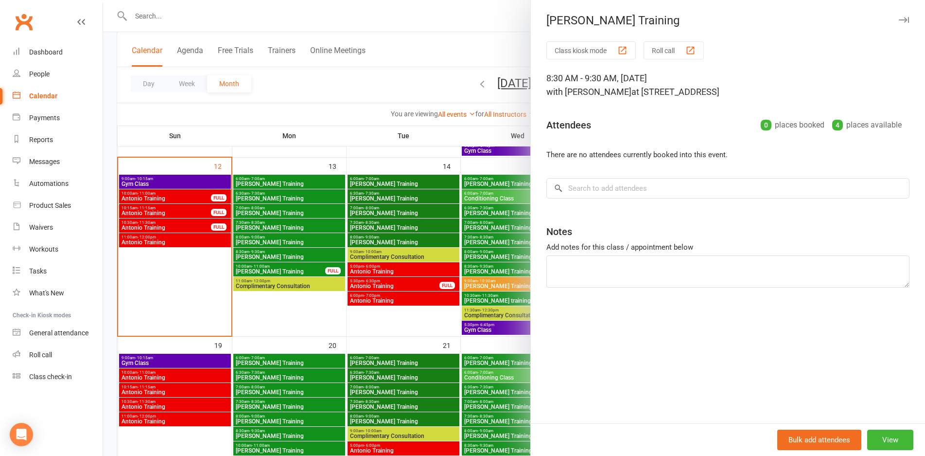
click at [391, 262] on div at bounding box center [514, 228] width 822 height 456
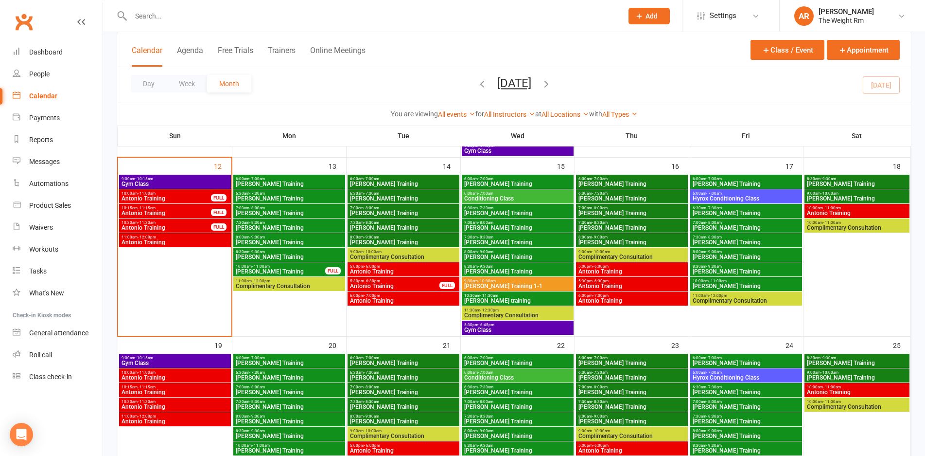
click at [852, 195] on span "9:00am - 10:00am" at bounding box center [858, 193] width 102 height 4
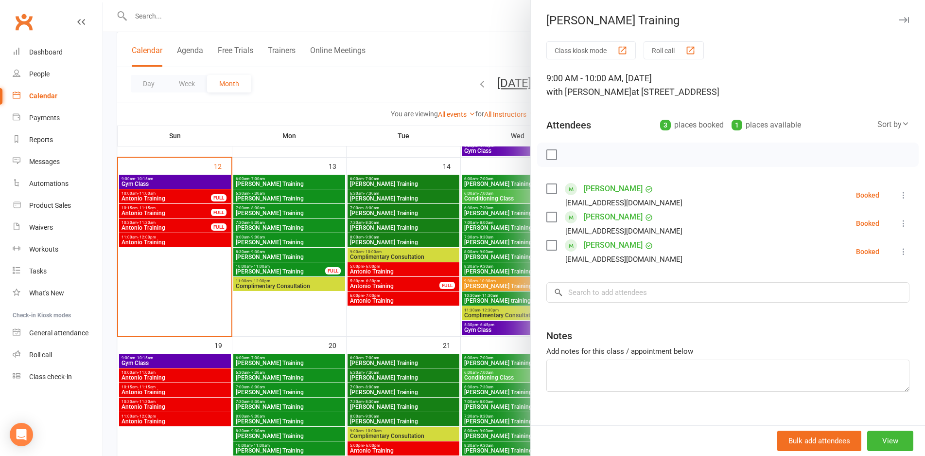
click at [467, 231] on div at bounding box center [514, 228] width 822 height 456
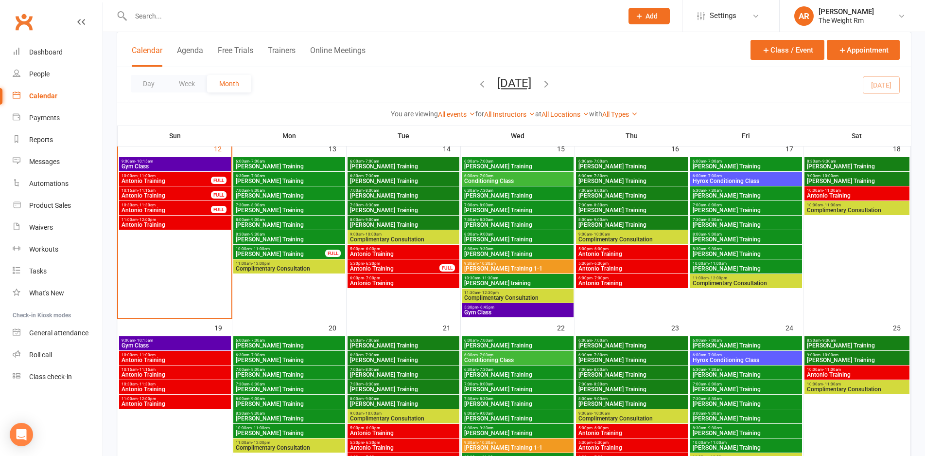
scroll to position [472, 0]
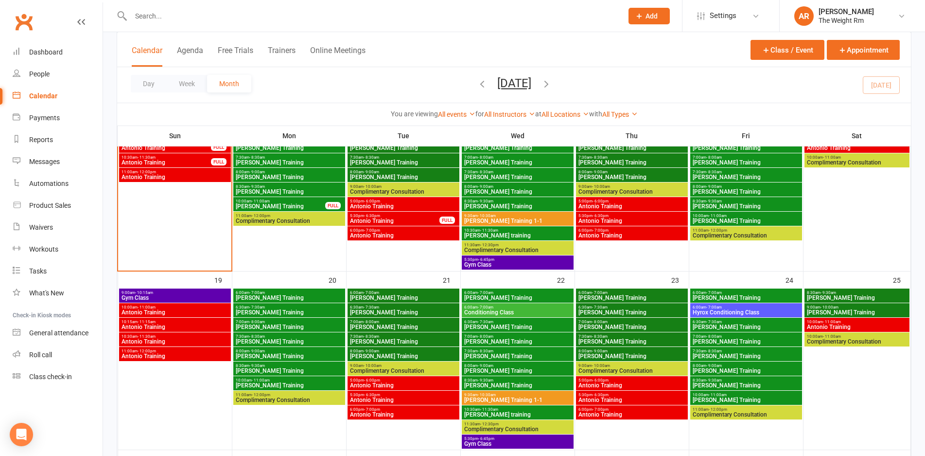
click at [194, 294] on span "9:00am - 10:15am" at bounding box center [175, 292] width 108 height 4
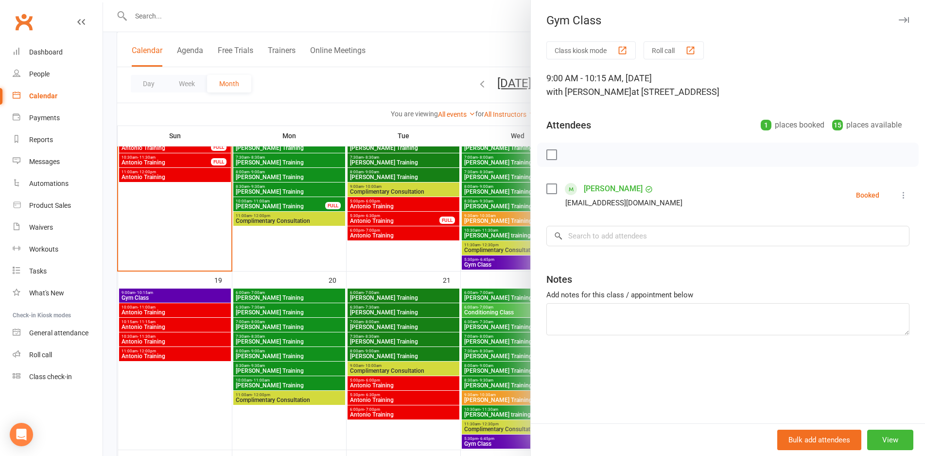
click at [194, 294] on div at bounding box center [514, 228] width 822 height 456
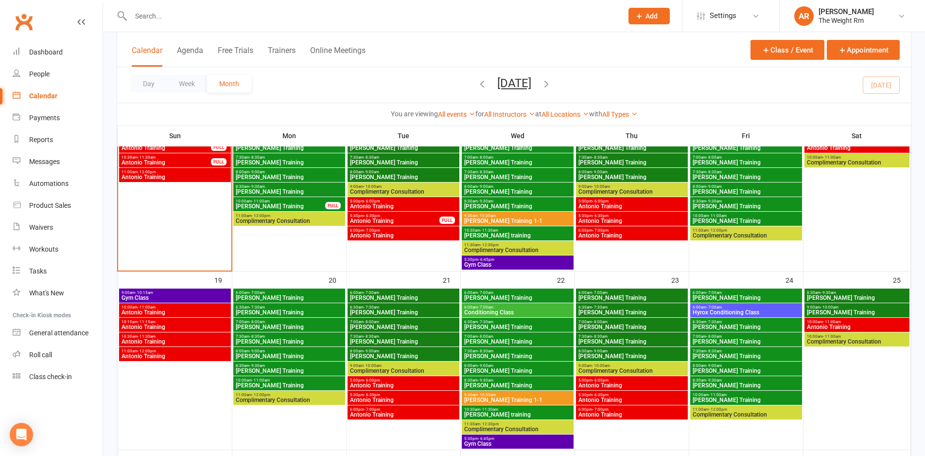
click at [186, 311] on span "Antonio Training" at bounding box center [175, 312] width 108 height 6
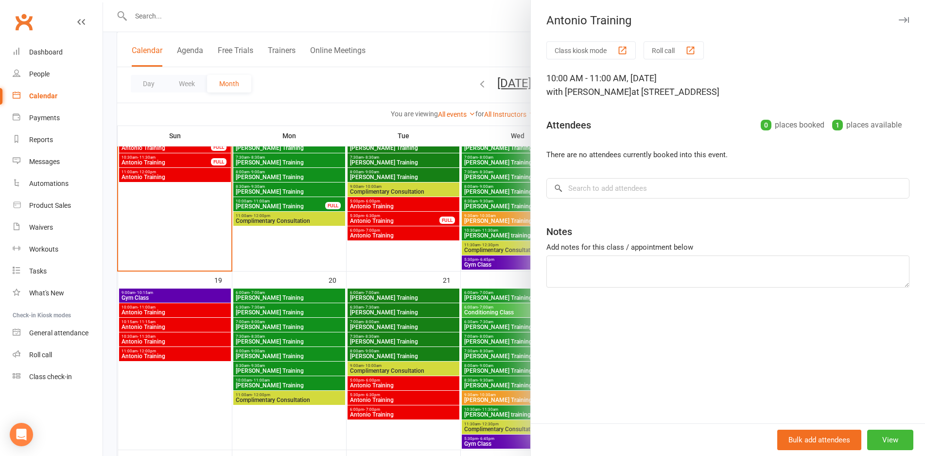
click at [186, 311] on div at bounding box center [514, 228] width 822 height 456
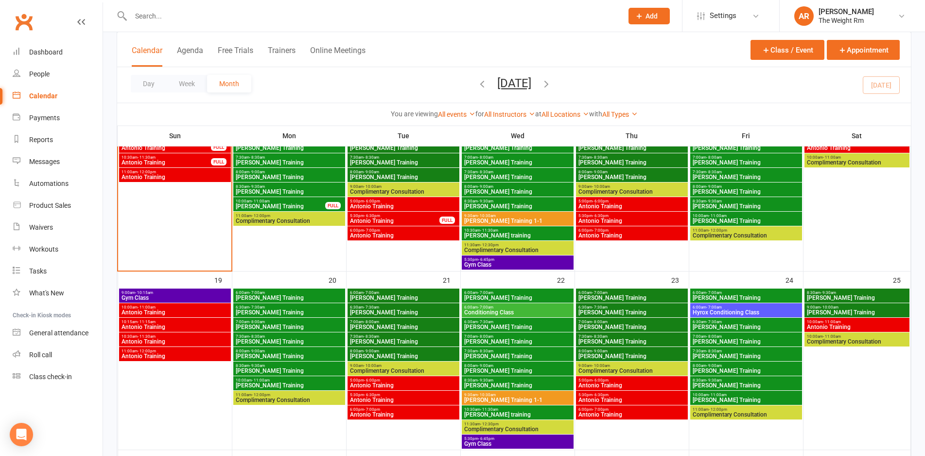
click at [180, 330] on div "10:15am - 11:15am Antonio Training" at bounding box center [175, 325] width 112 height 14
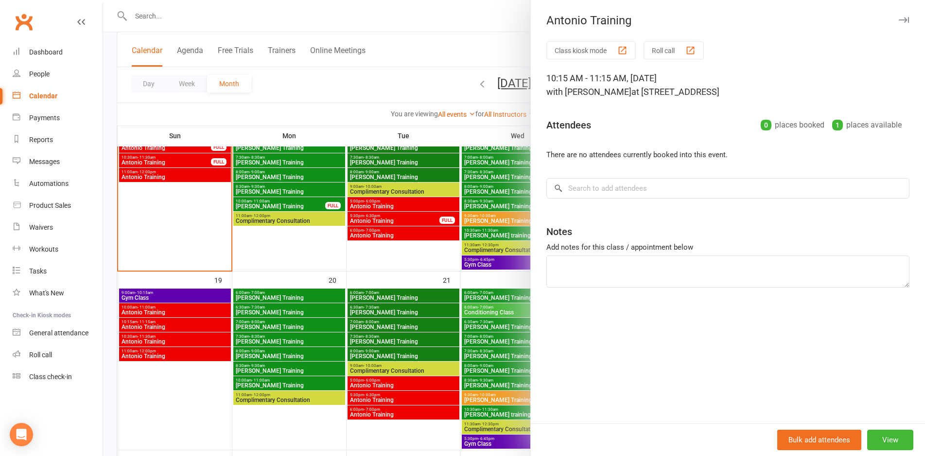
click at [180, 330] on div at bounding box center [514, 228] width 822 height 456
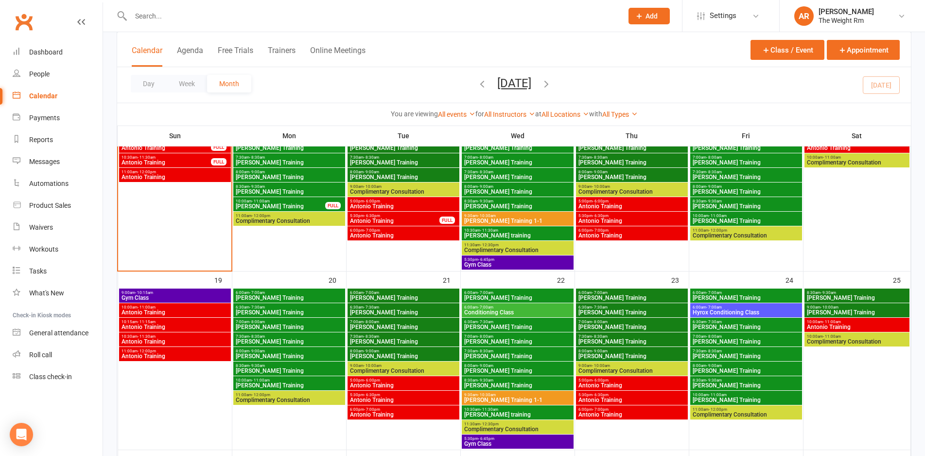
click at [178, 341] on span "Antonio Training" at bounding box center [175, 341] width 108 height 6
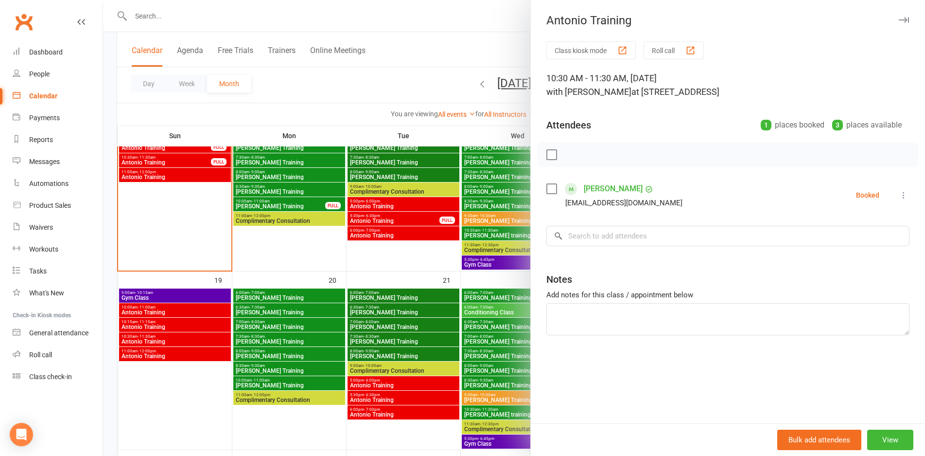
click at [178, 341] on div at bounding box center [514, 228] width 822 height 456
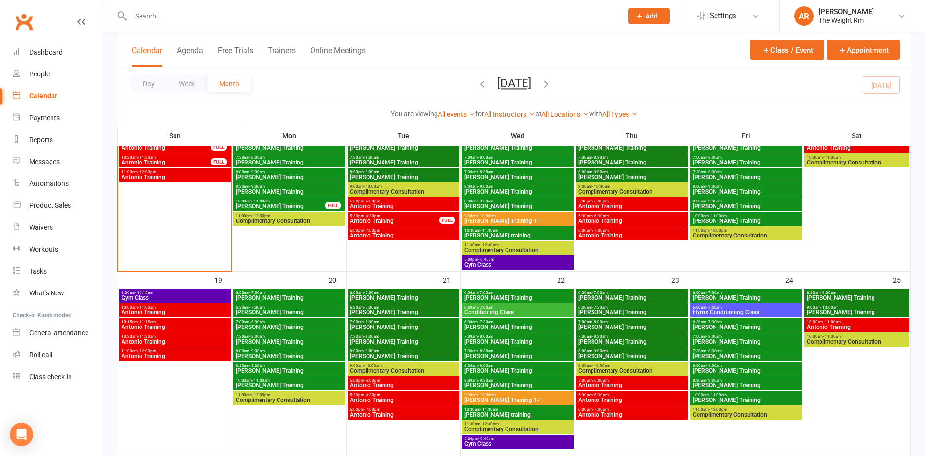
click at [177, 352] on span "11:00am - 12:00pm" at bounding box center [175, 351] width 108 height 4
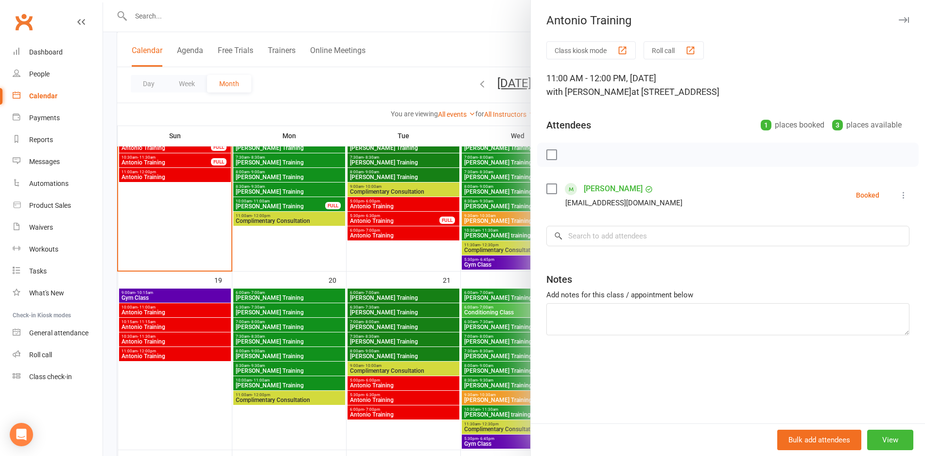
click at [177, 352] on div at bounding box center [514, 228] width 822 height 456
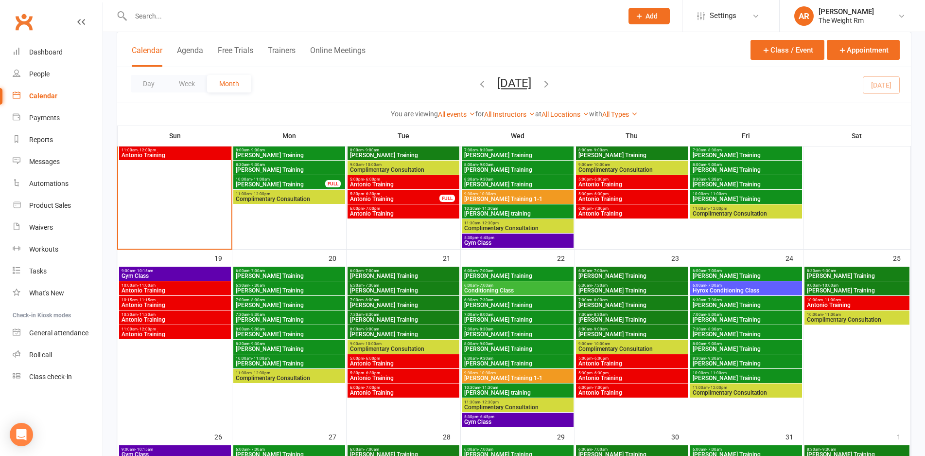
scroll to position [536, 0]
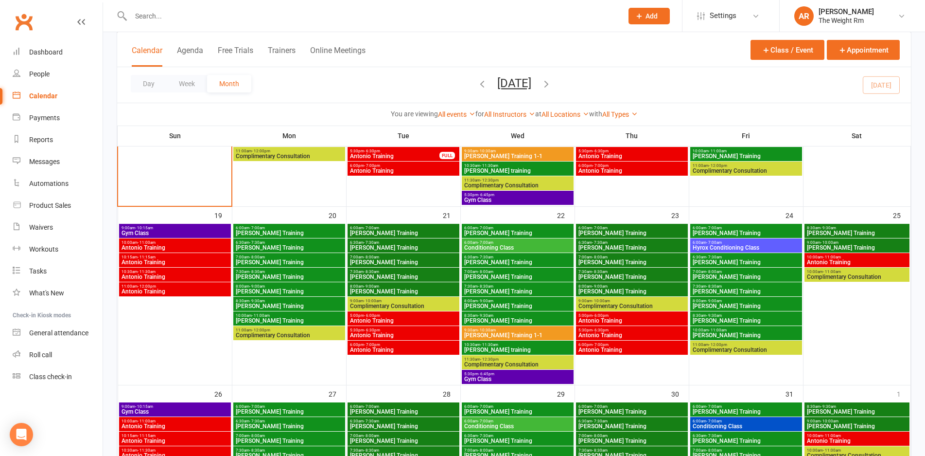
click at [513, 380] on span "Gym Class" at bounding box center [518, 379] width 108 height 6
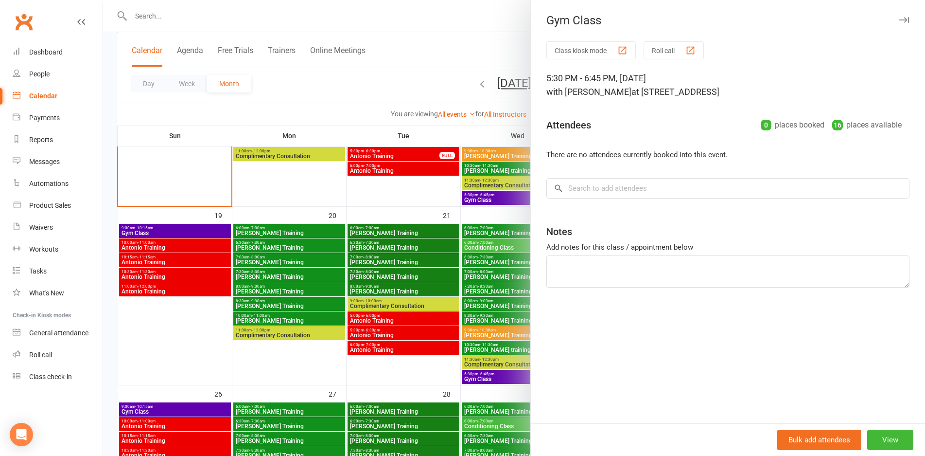
click at [396, 337] on div at bounding box center [514, 228] width 822 height 456
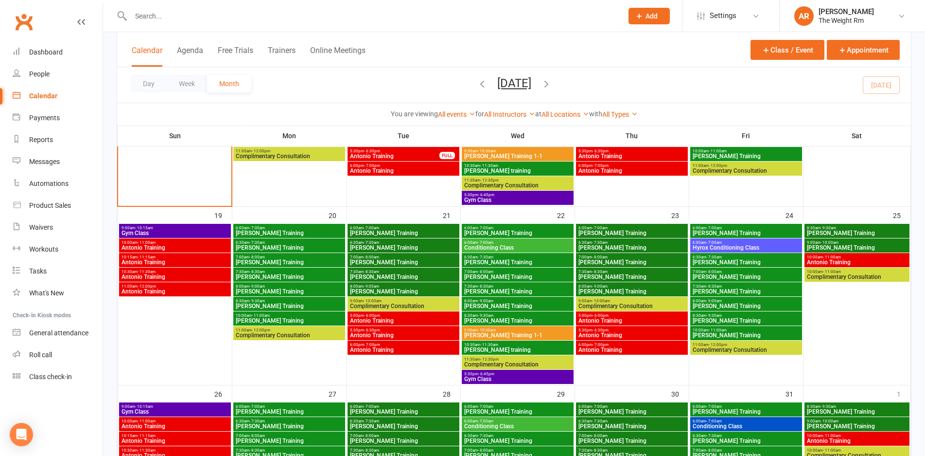
click at [390, 325] on div "5:00pm - 6:00pm Antonio Training" at bounding box center [404, 318] width 112 height 14
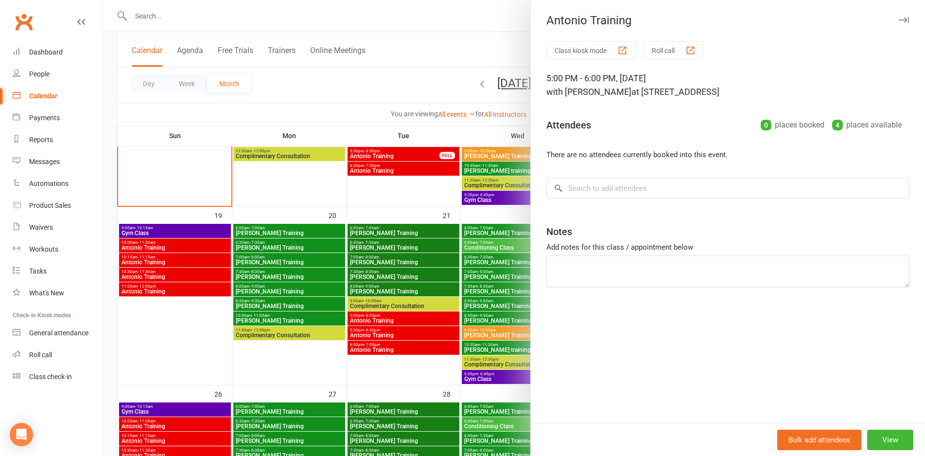
click at [391, 323] on div at bounding box center [514, 228] width 822 height 456
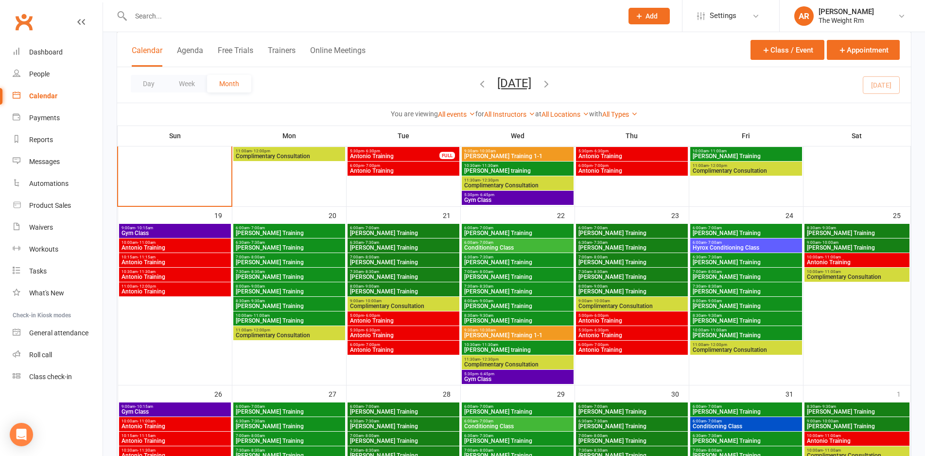
click at [391, 318] on span "Antonio Training" at bounding box center [404, 321] width 108 height 6
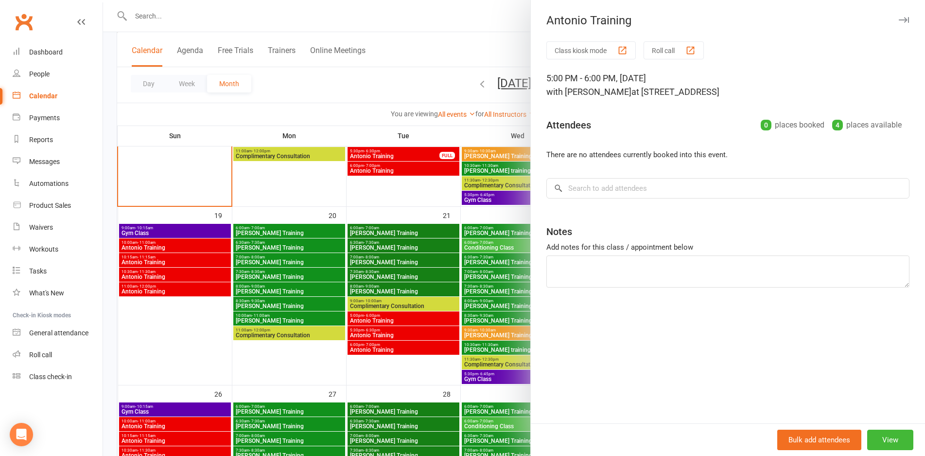
click at [391, 317] on div at bounding box center [514, 228] width 822 height 456
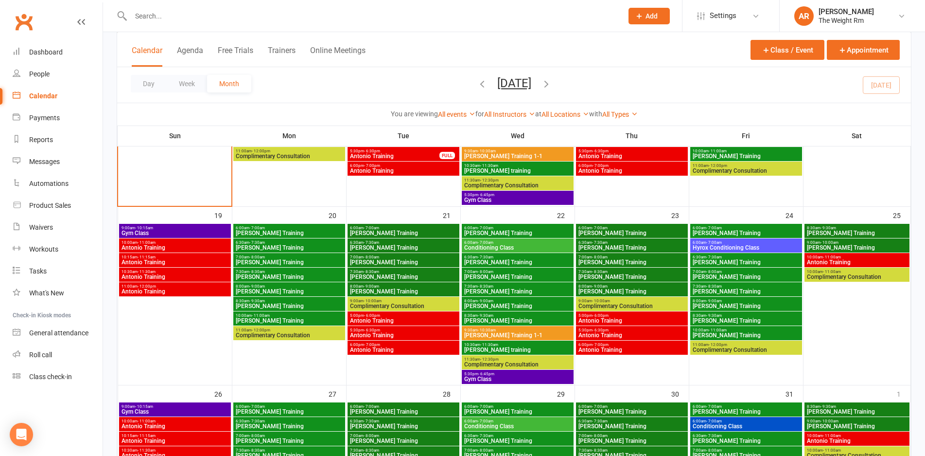
click at [399, 331] on span "5:30pm - 6:30pm" at bounding box center [404, 330] width 108 height 4
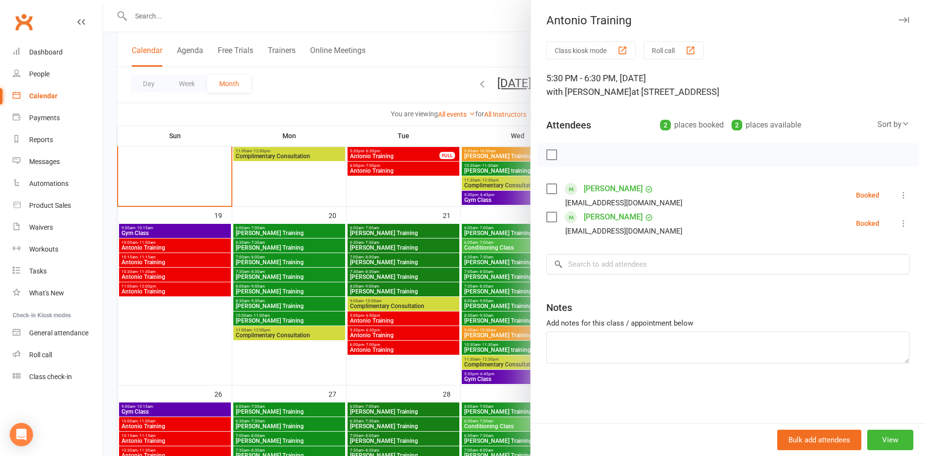
click at [399, 331] on div at bounding box center [514, 228] width 822 height 456
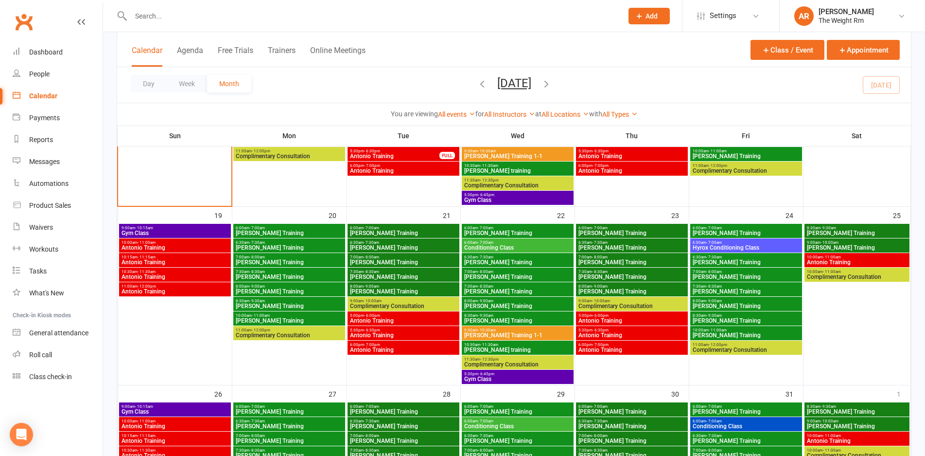
click at [400, 350] on span "Antonio Training" at bounding box center [404, 350] width 108 height 6
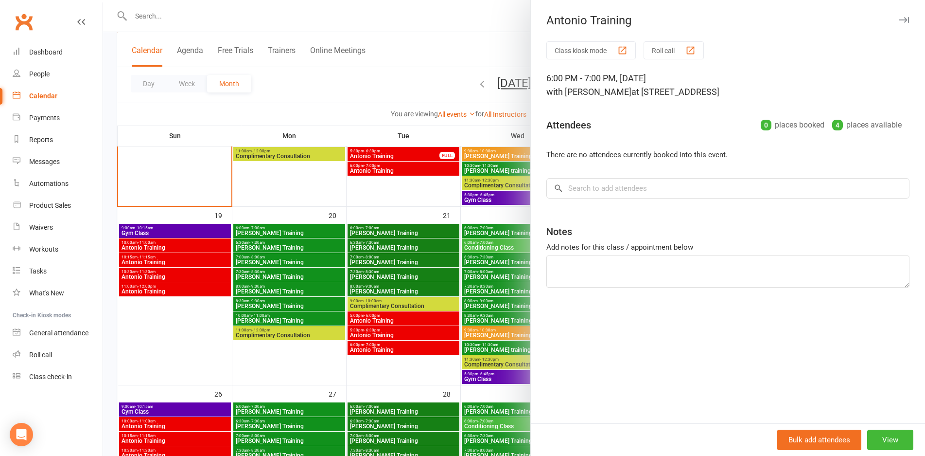
click at [401, 347] on div at bounding box center [514, 228] width 822 height 456
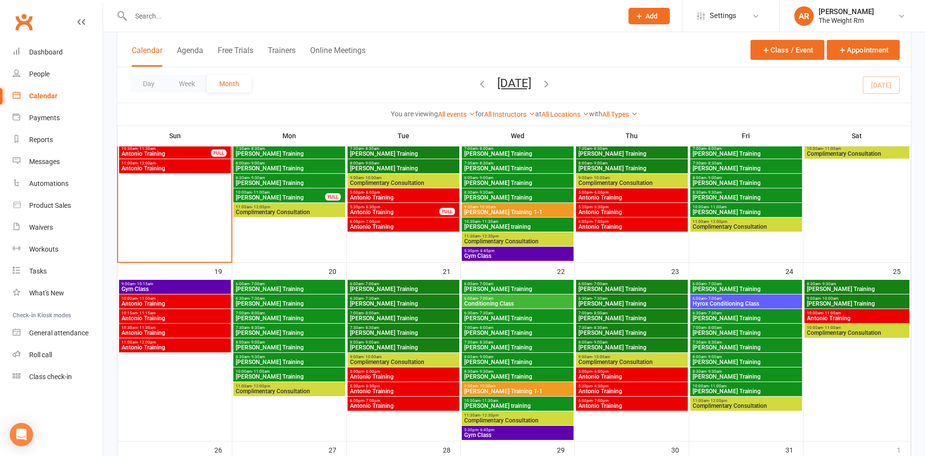
scroll to position [472, 0]
